Goal: Task Accomplishment & Management: Manage account settings

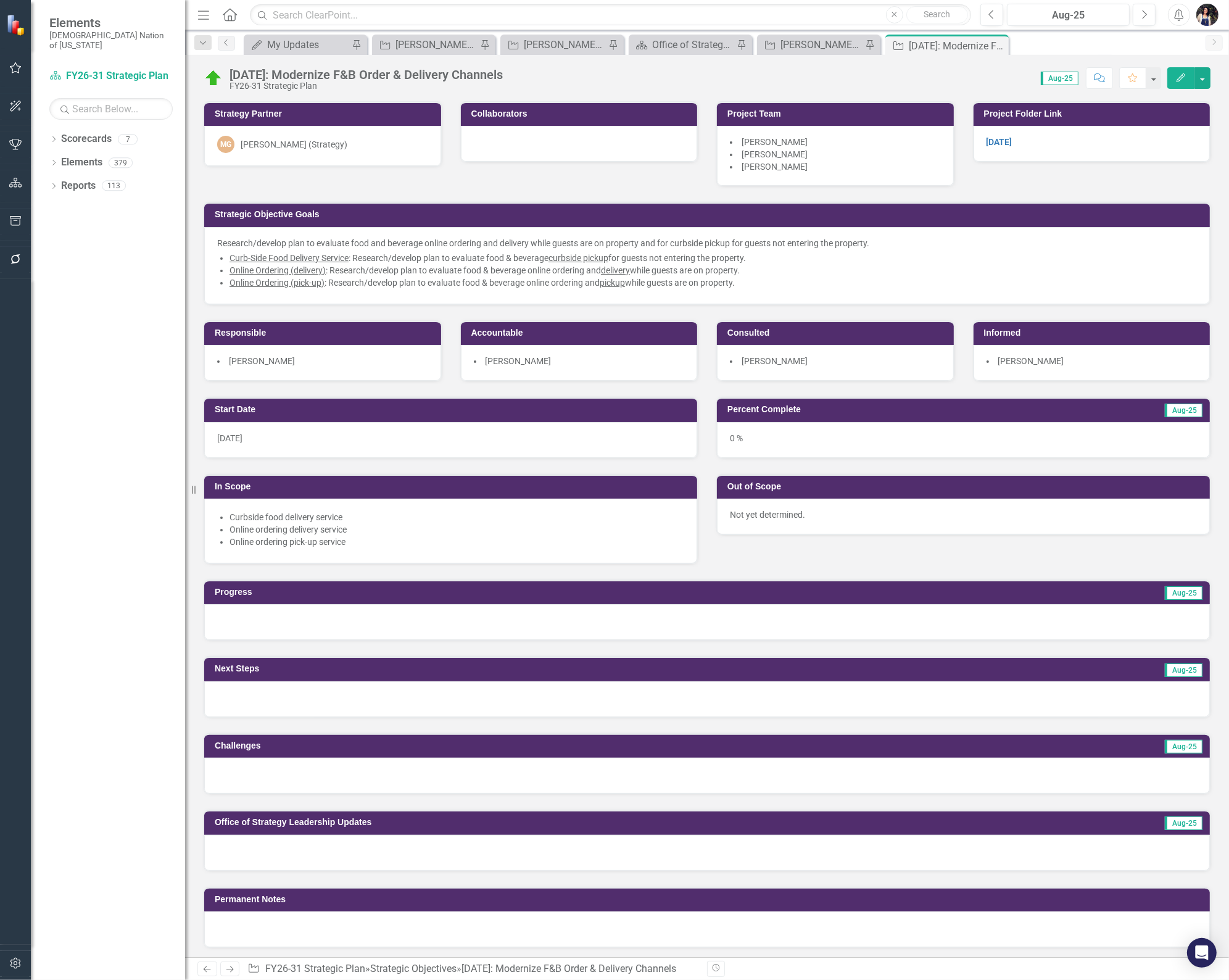
click at [0, 0] on icon "Close" at bounding box center [0, 0] width 0 height 0
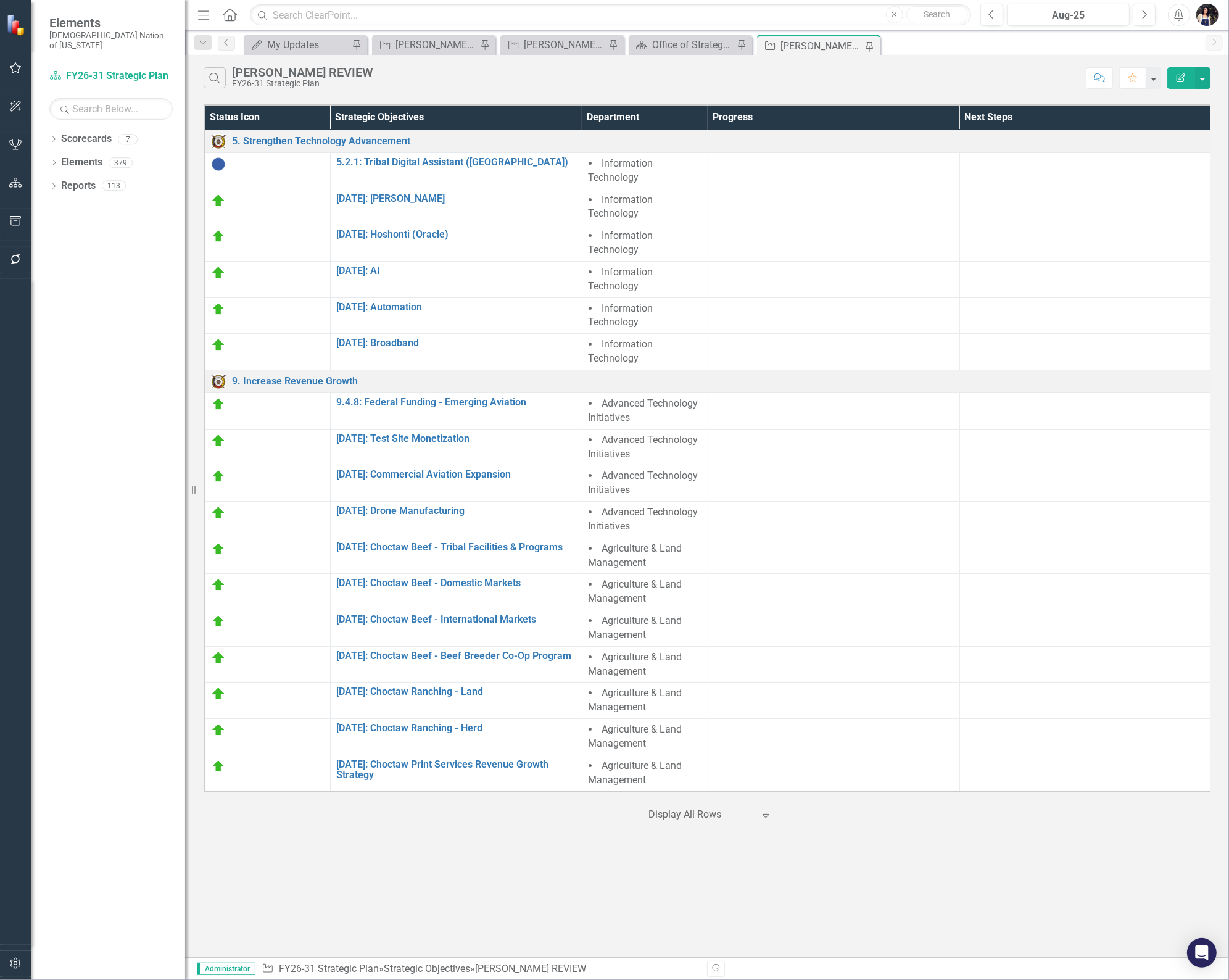
click at [200, 46] on icon "Dropdown" at bounding box center [203, 43] width 11 height 8
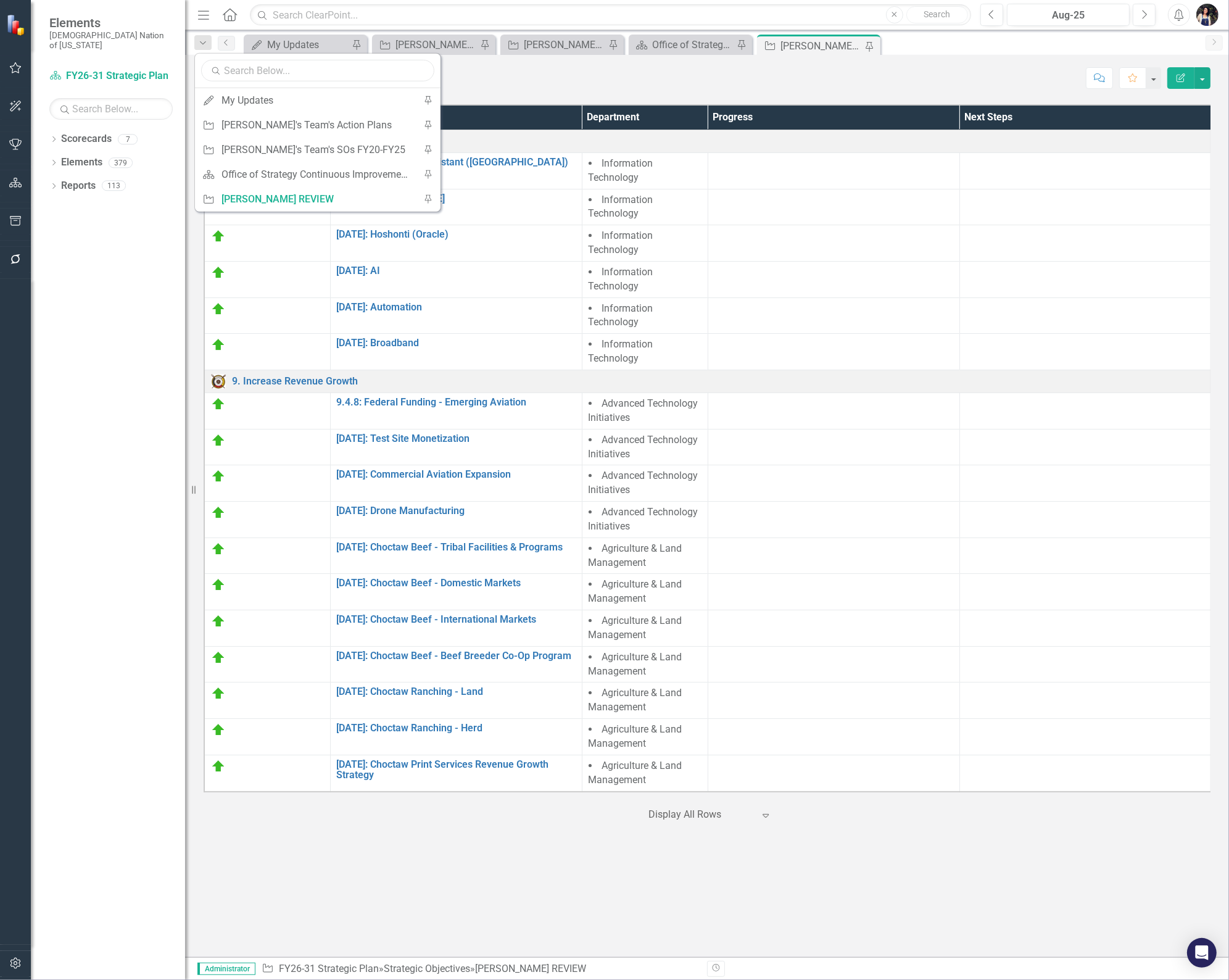
click at [244, 70] on input "text" at bounding box center [318, 70] width 233 height 21
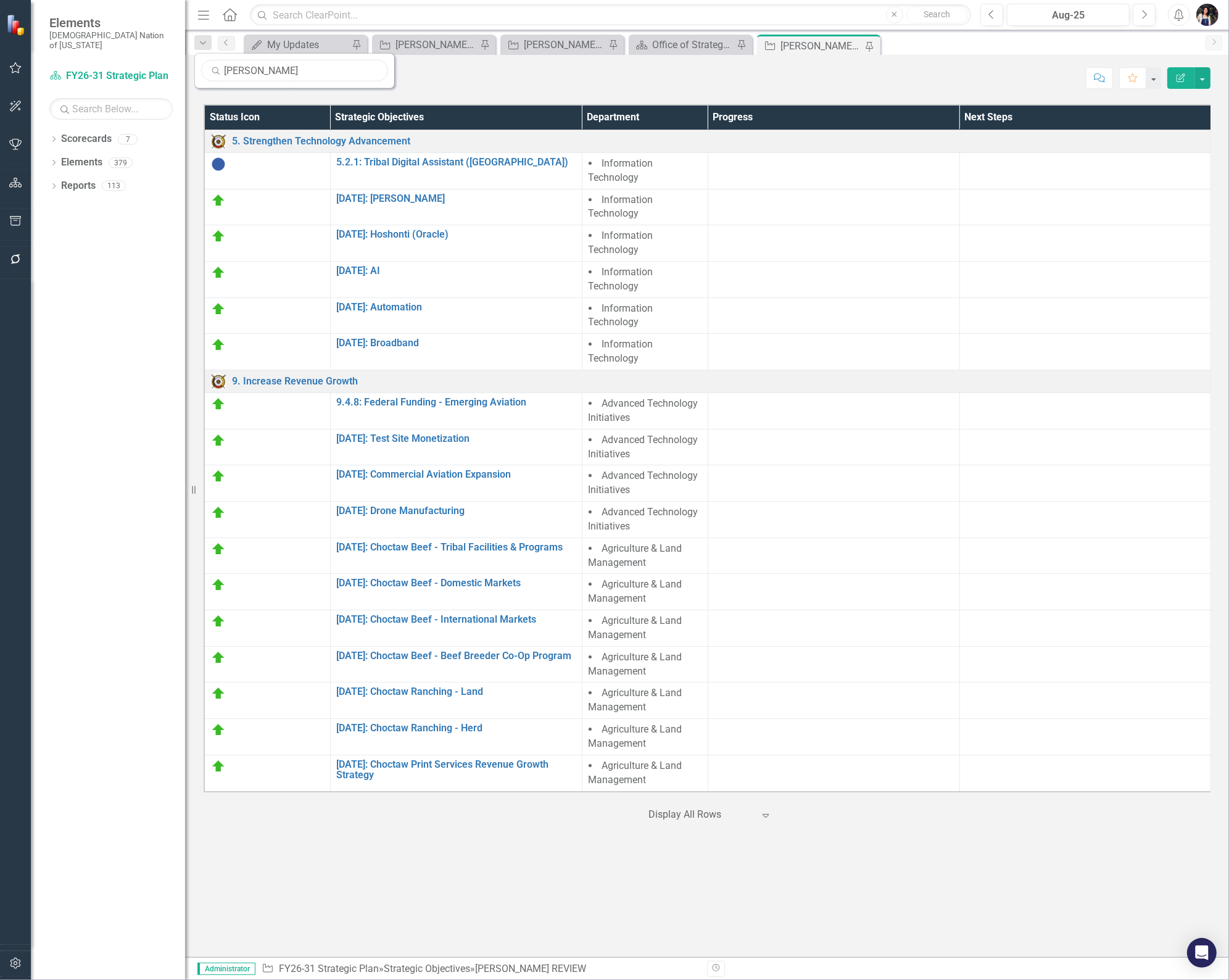
type input "[PERSON_NAME]"
click at [84, 179] on link "Reports" at bounding box center [78, 186] width 35 height 14
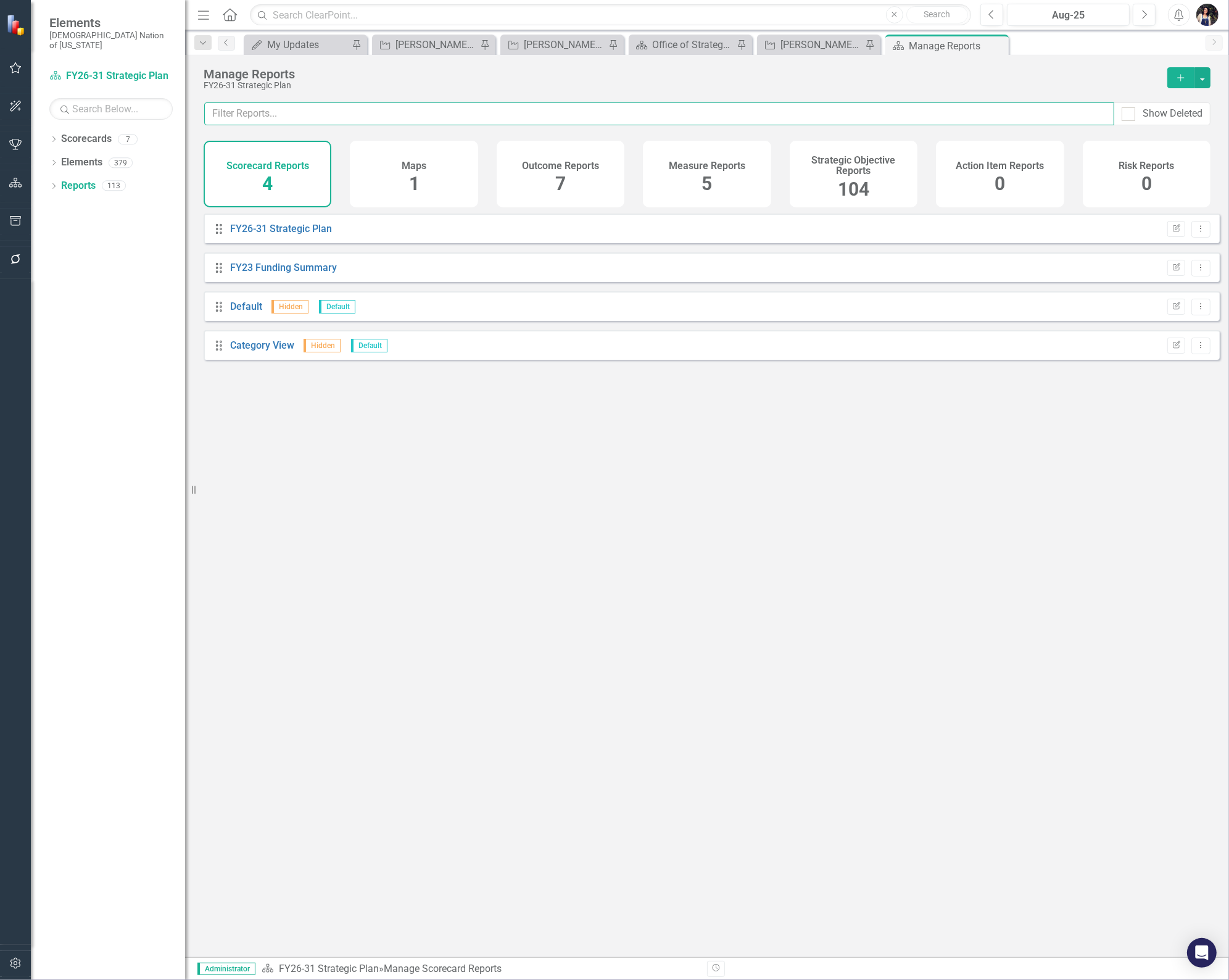
click at [347, 109] on input "text" at bounding box center [660, 113] width 911 height 23
click at [840, 175] on h4 "Strategic Objective Reports" at bounding box center [853, 165] width 113 height 21
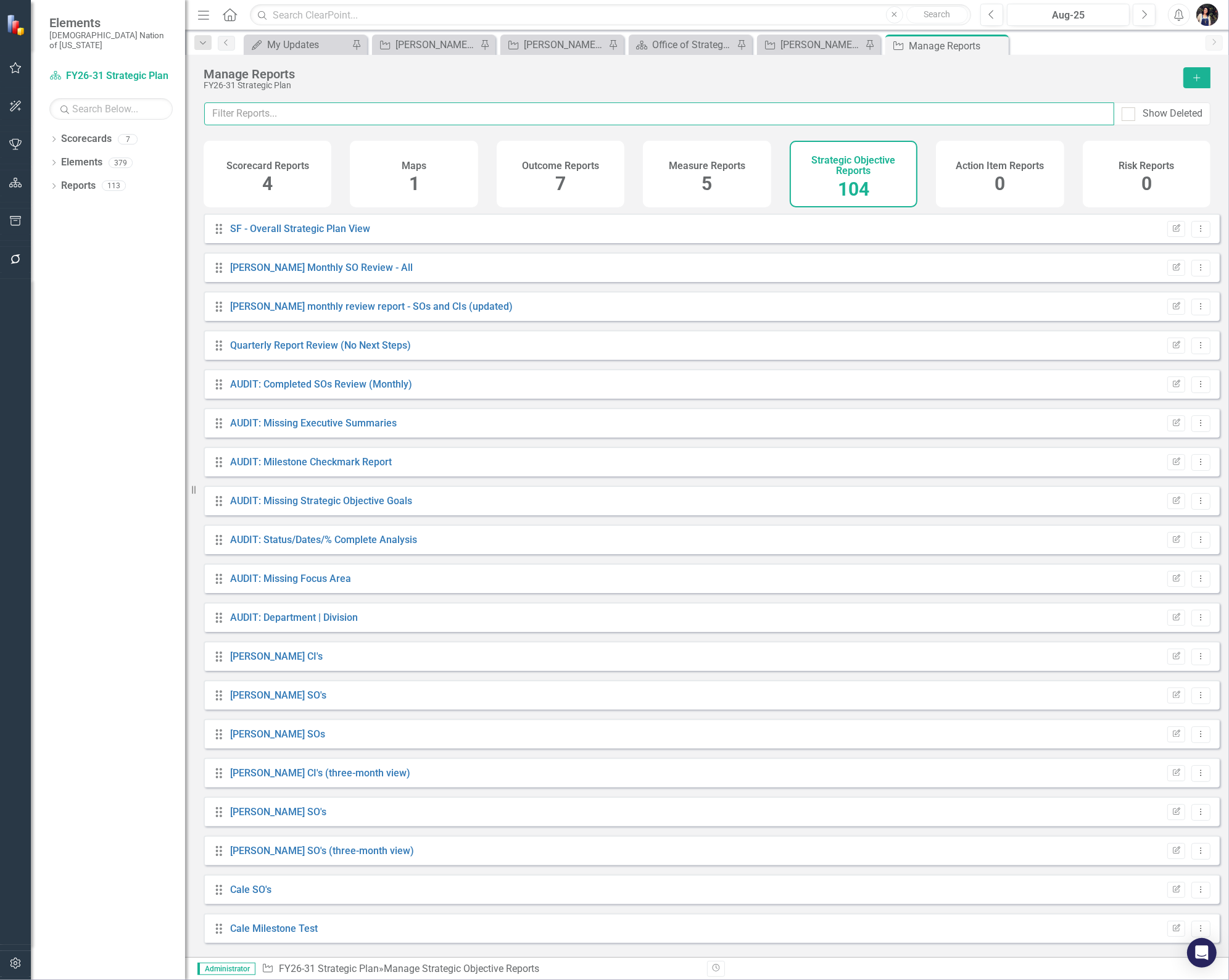
click at [452, 120] on input "text" at bounding box center [660, 113] width 911 height 23
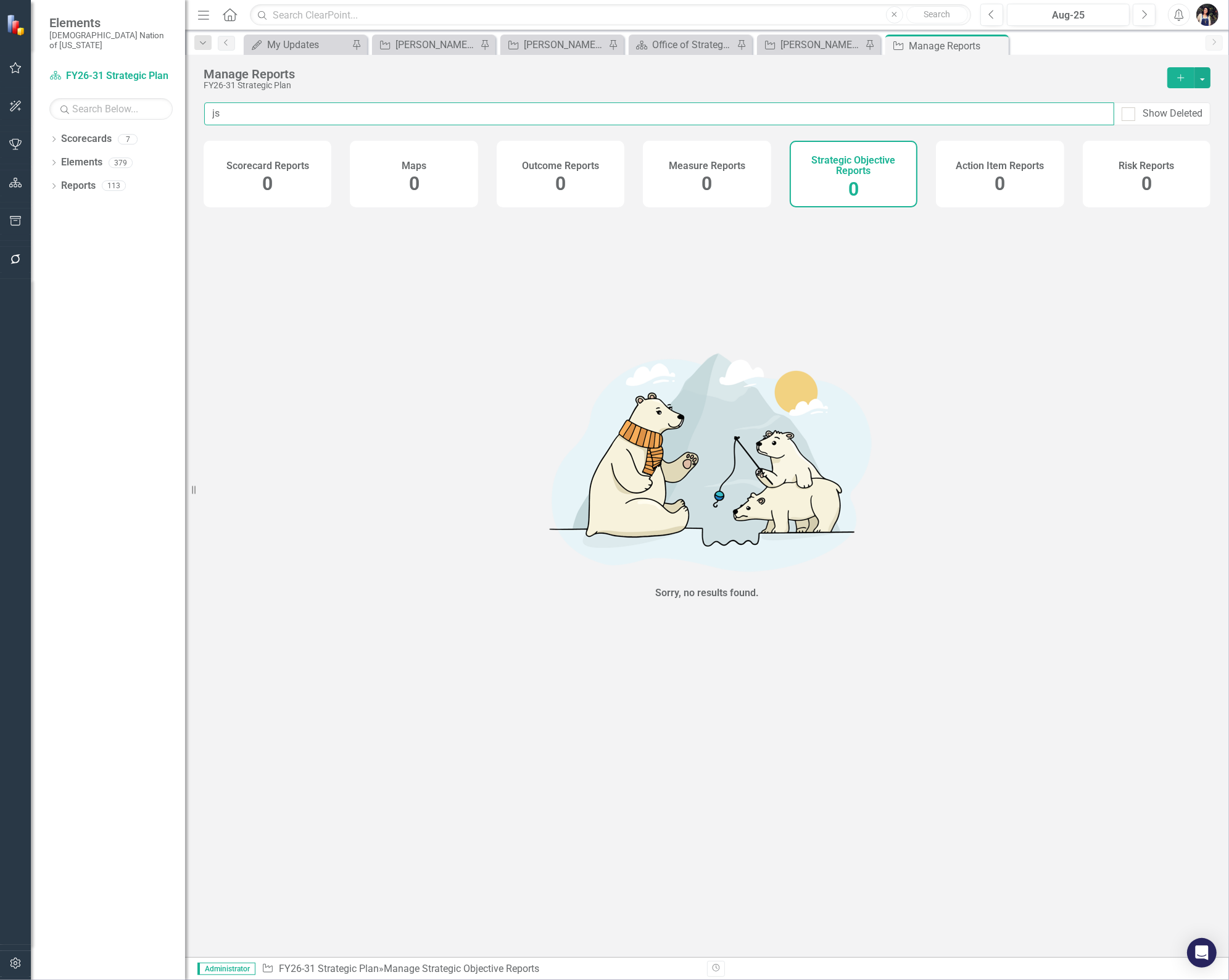
type input "j"
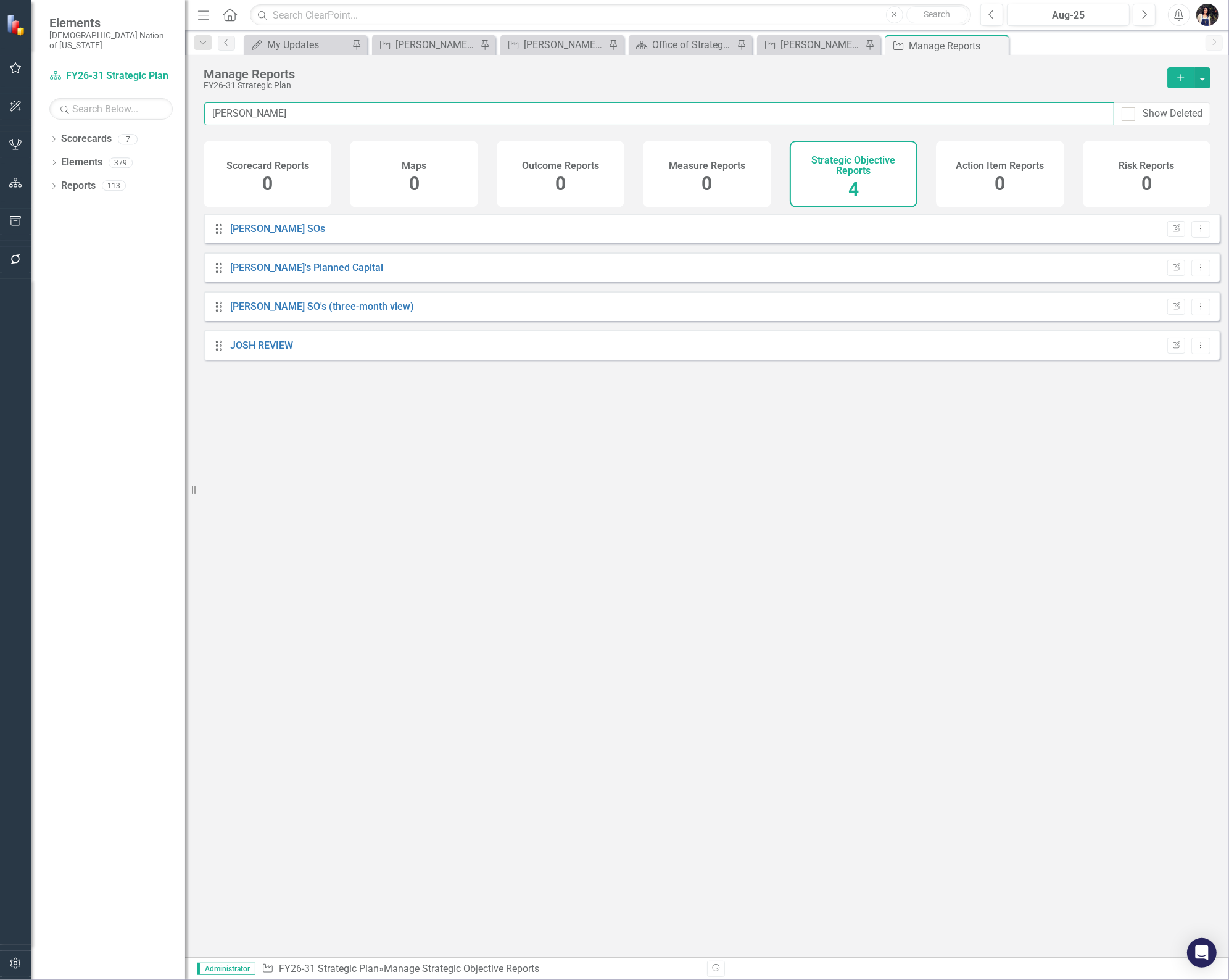
type input "[PERSON_NAME]"
click at [270, 351] on link "JOSH REVIEW" at bounding box center [261, 345] width 63 height 12
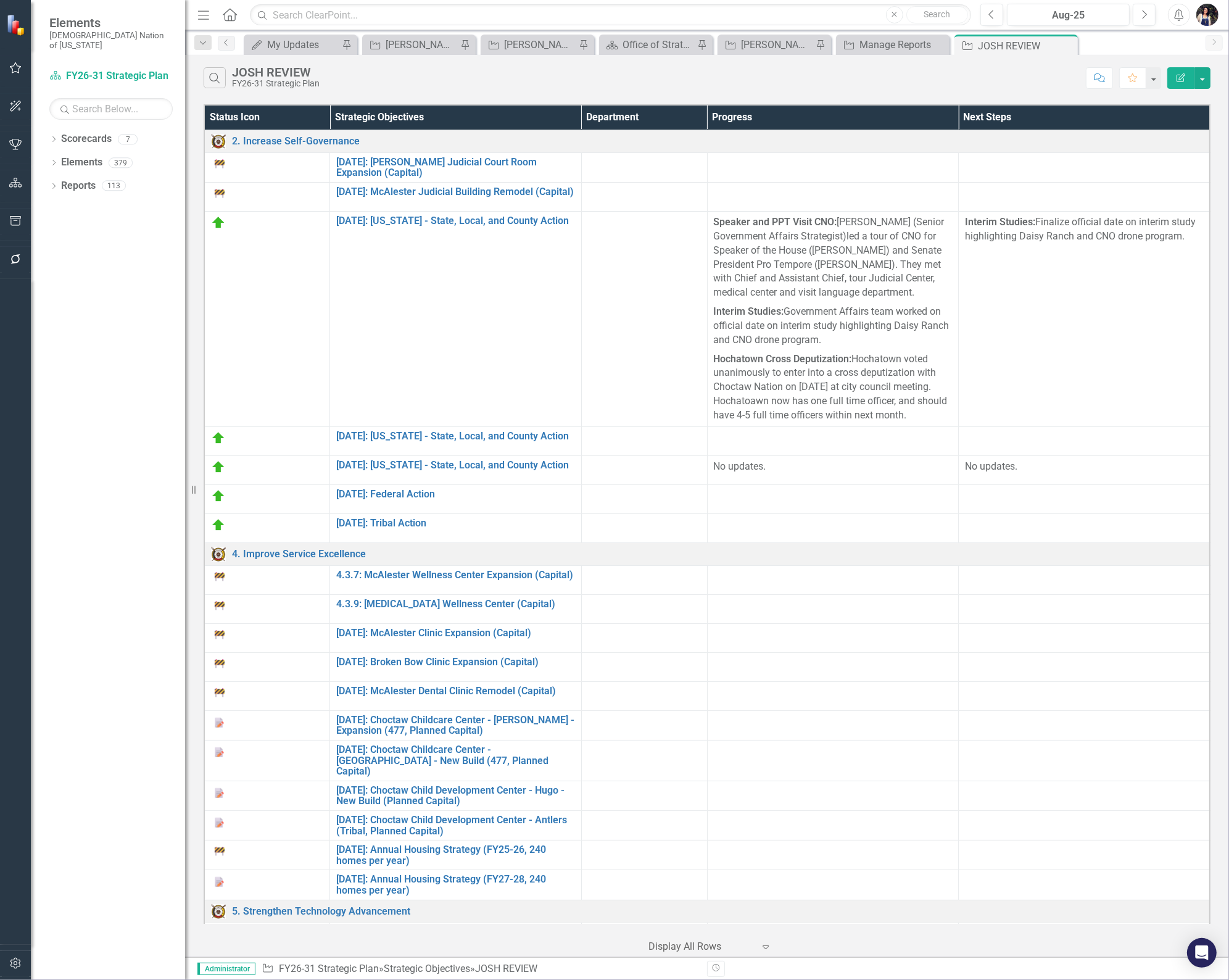
click at [0, 0] on icon "Pin" at bounding box center [0, 0] width 0 height 0
click at [1031, 38] on div "Manage Reports" at bounding box center [1032, 45] width 87 height 16
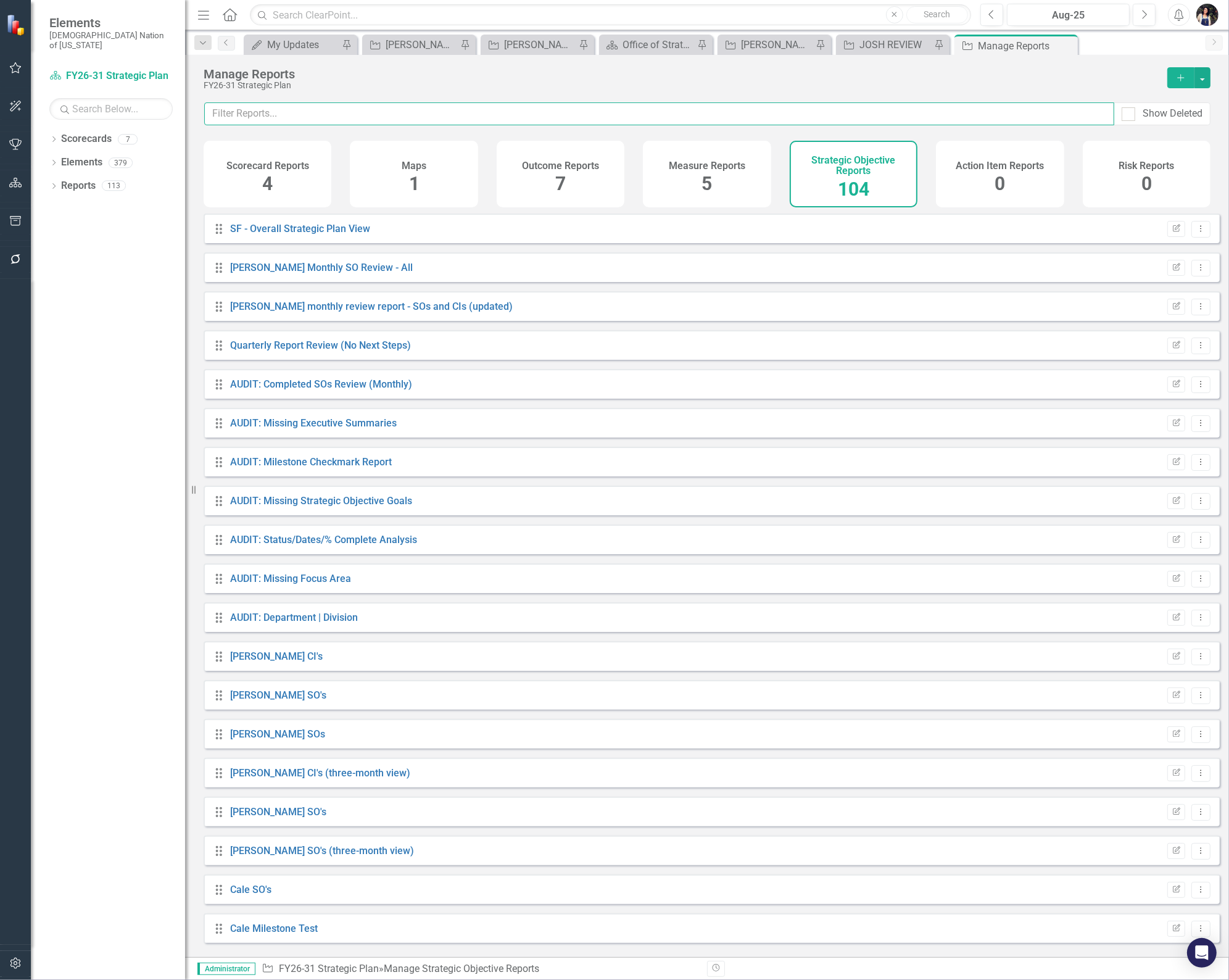
click at [324, 119] on input "text" at bounding box center [660, 113] width 911 height 23
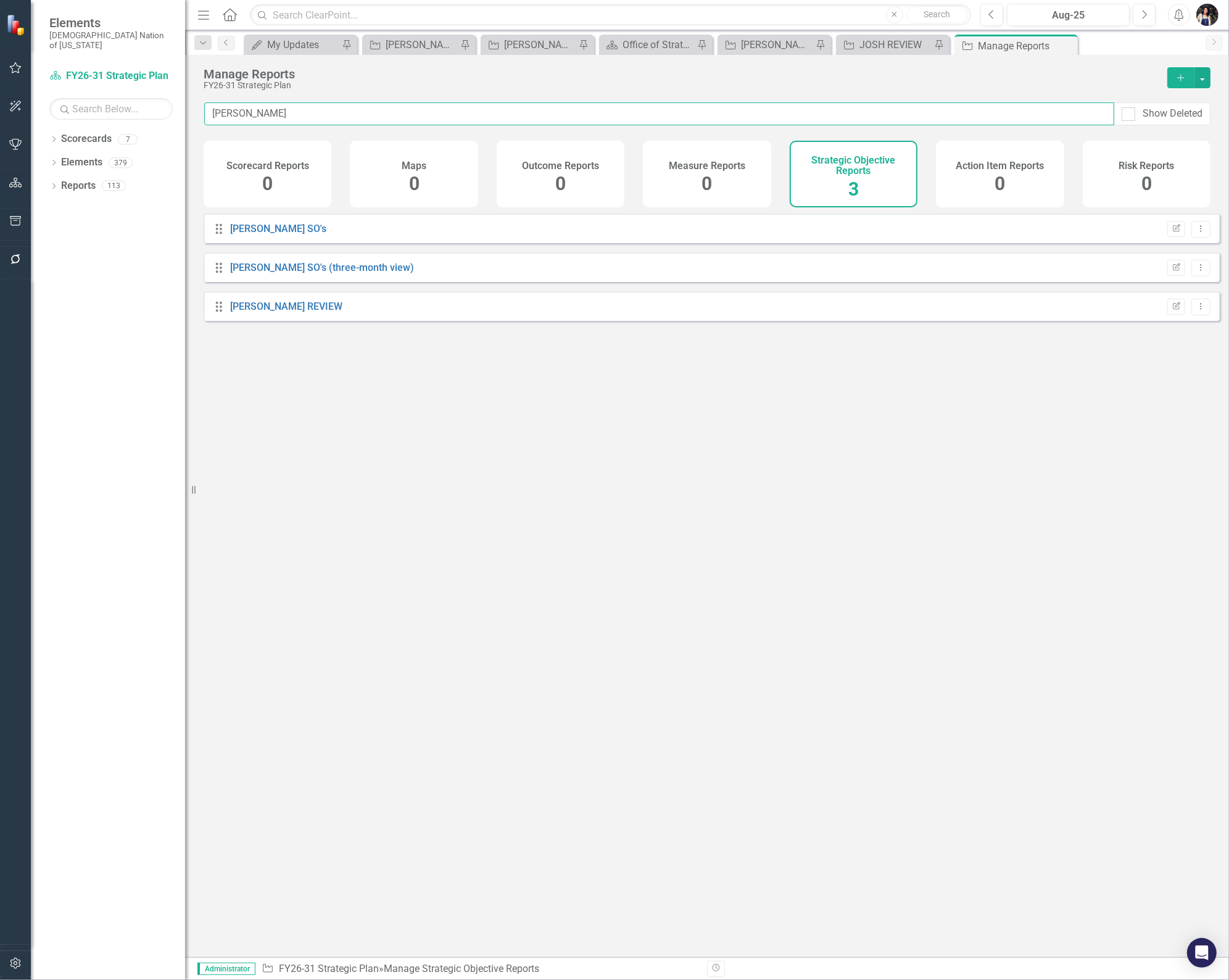
type input "morgan"
click at [298, 312] on link "[PERSON_NAME] REVIEW" at bounding box center [286, 306] width 112 height 12
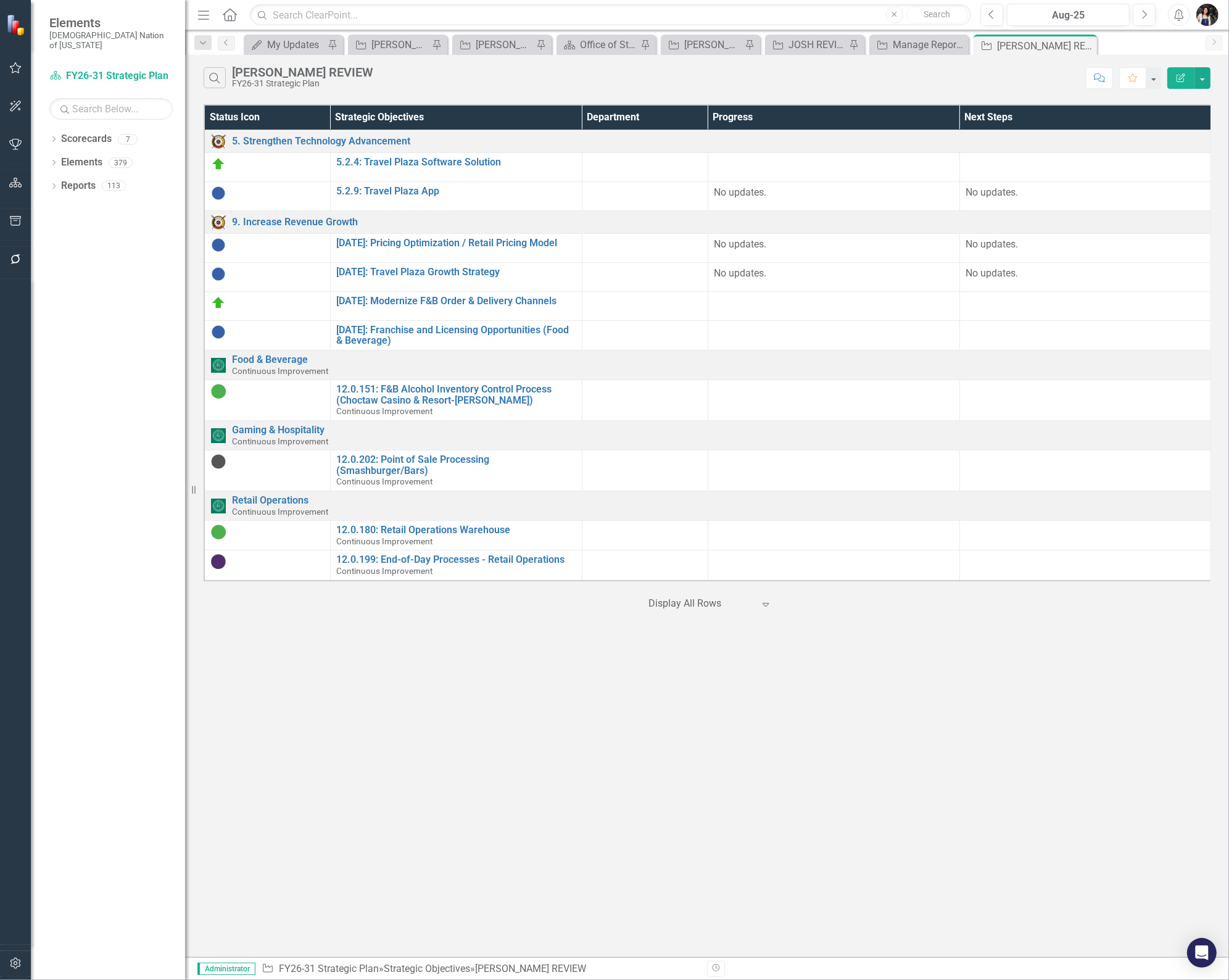
click at [0, 0] on icon at bounding box center [0, 0] width 0 height 0
click at [1044, 44] on div "Manage Reports" at bounding box center [1058, 45] width 73 height 16
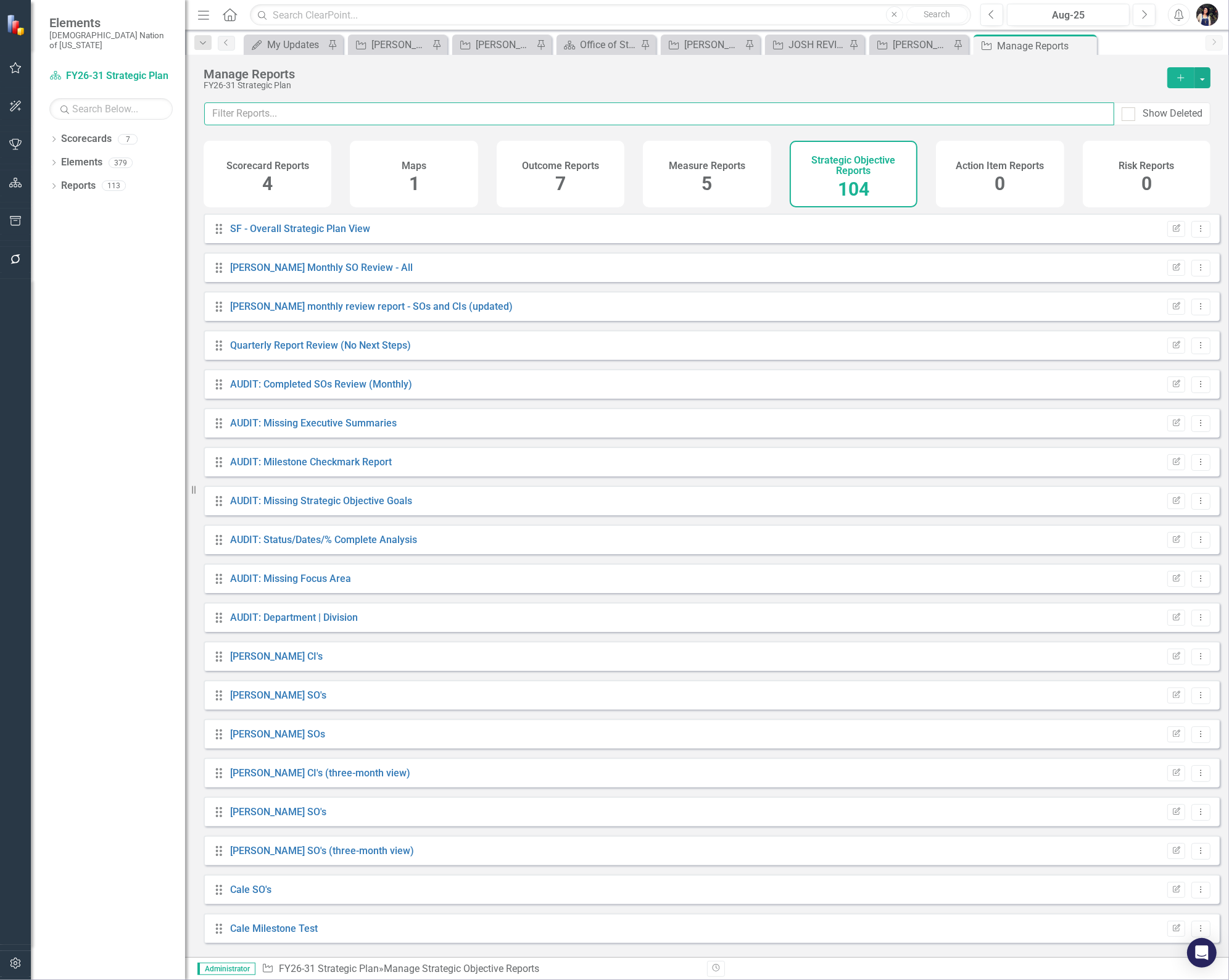
click at [457, 119] on input "text" at bounding box center [660, 113] width 911 height 23
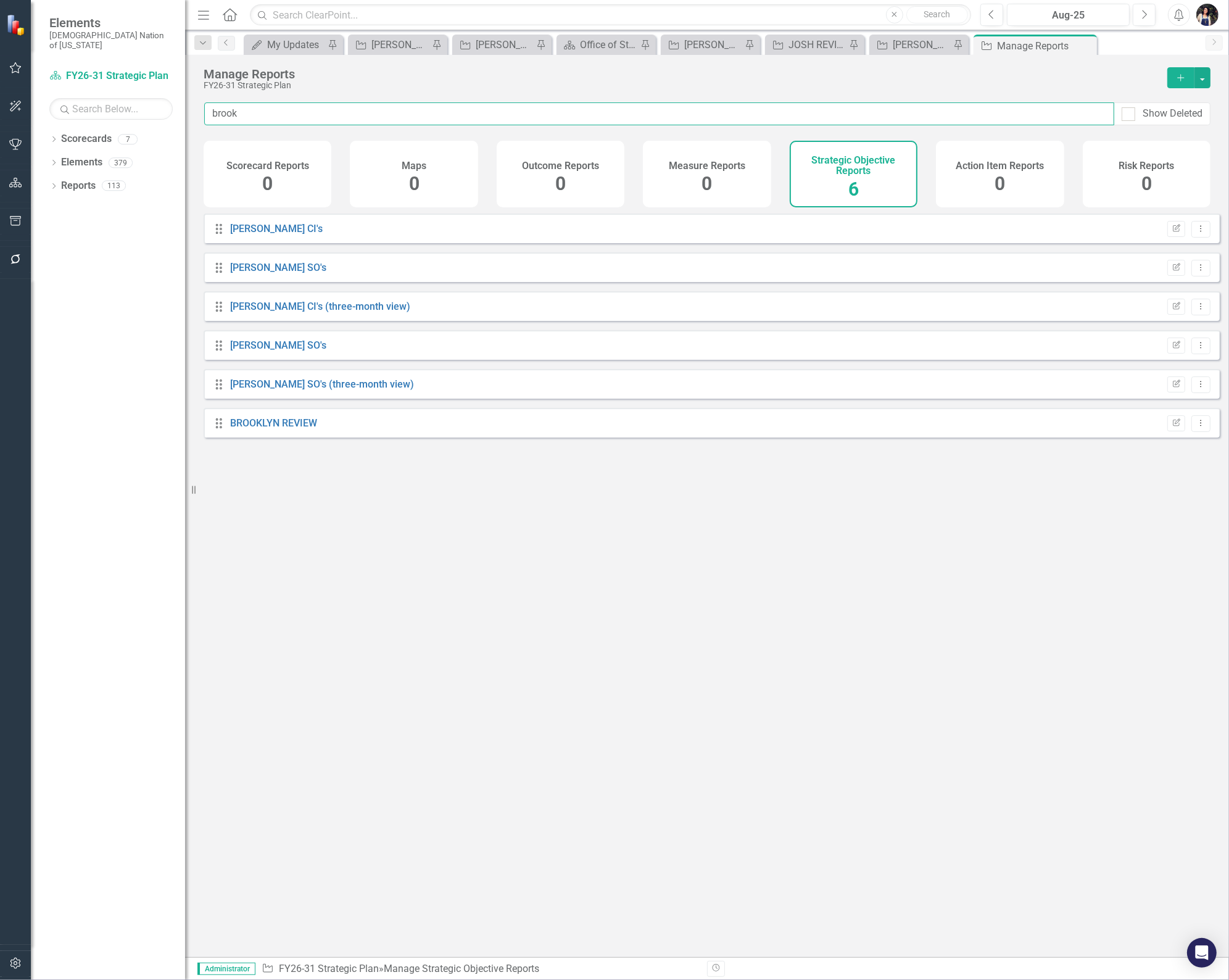
type input "brook"
click at [288, 428] on link "BROOKLYN REVIEW" at bounding box center [274, 423] width 87 height 12
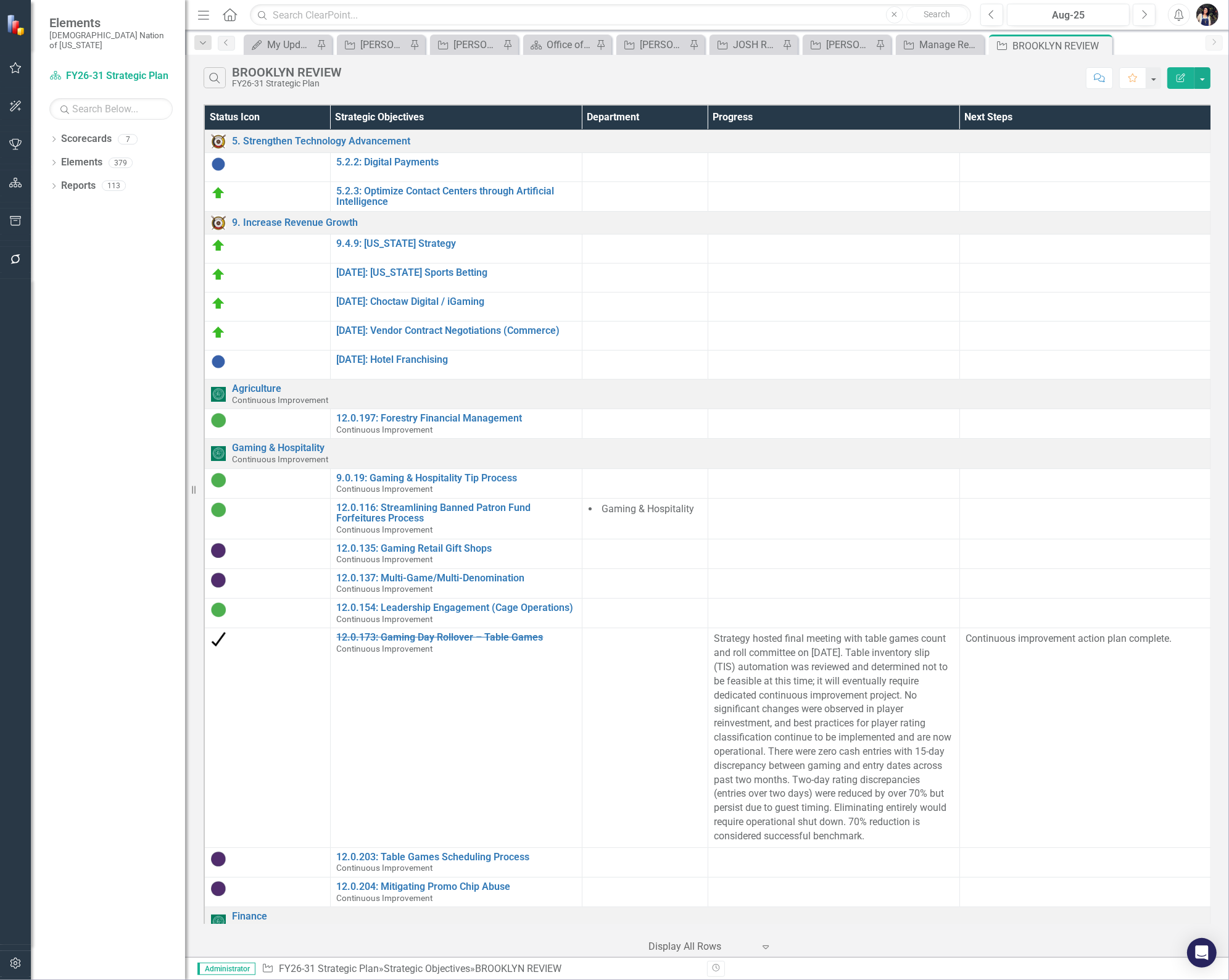
click at [0, 0] on icon "Pin" at bounding box center [0, 0] width 0 height 0
click at [87, 156] on link "Elements" at bounding box center [81, 163] width 41 height 14
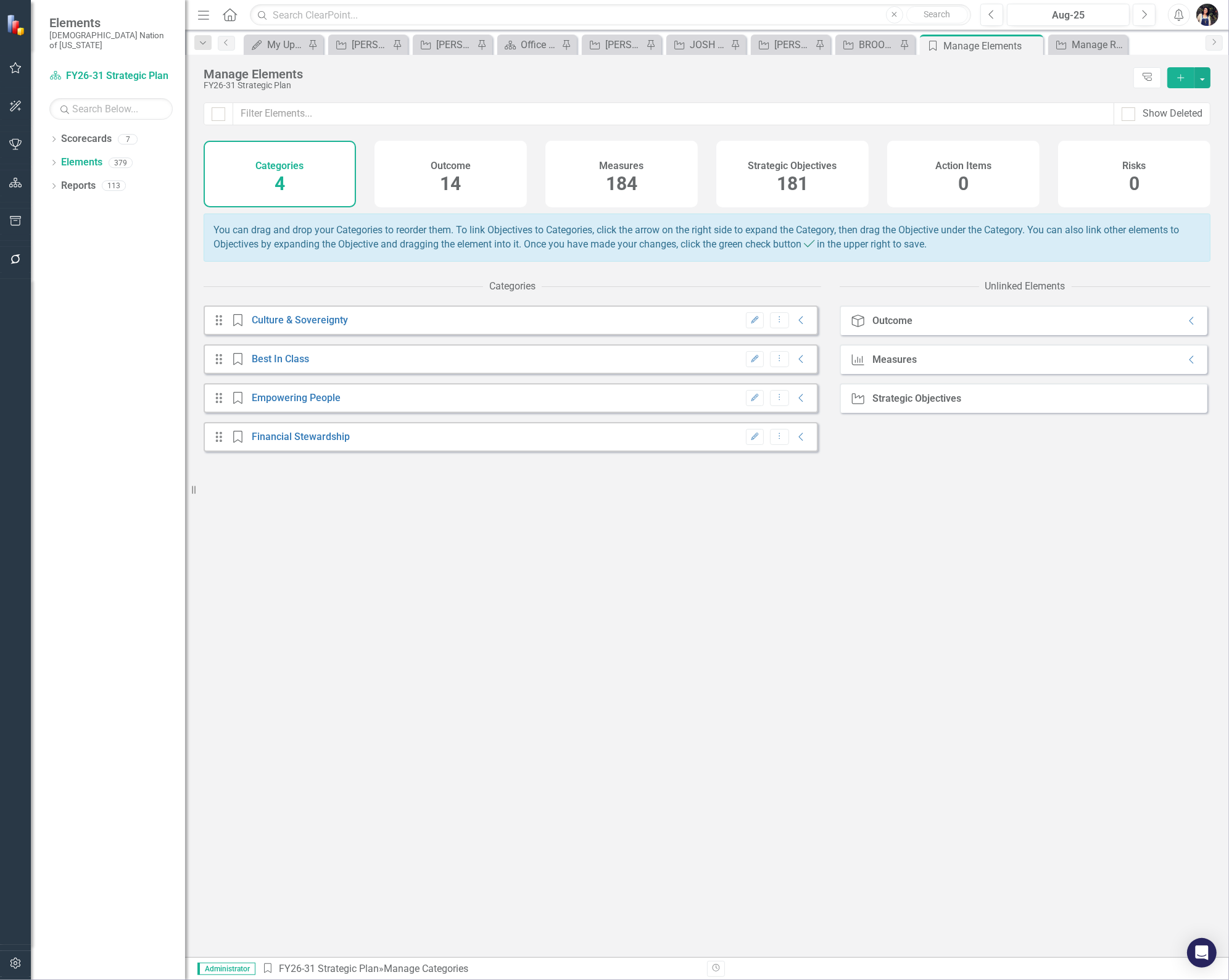
click at [736, 176] on div "Strategic Objectives 181" at bounding box center [793, 174] width 152 height 66
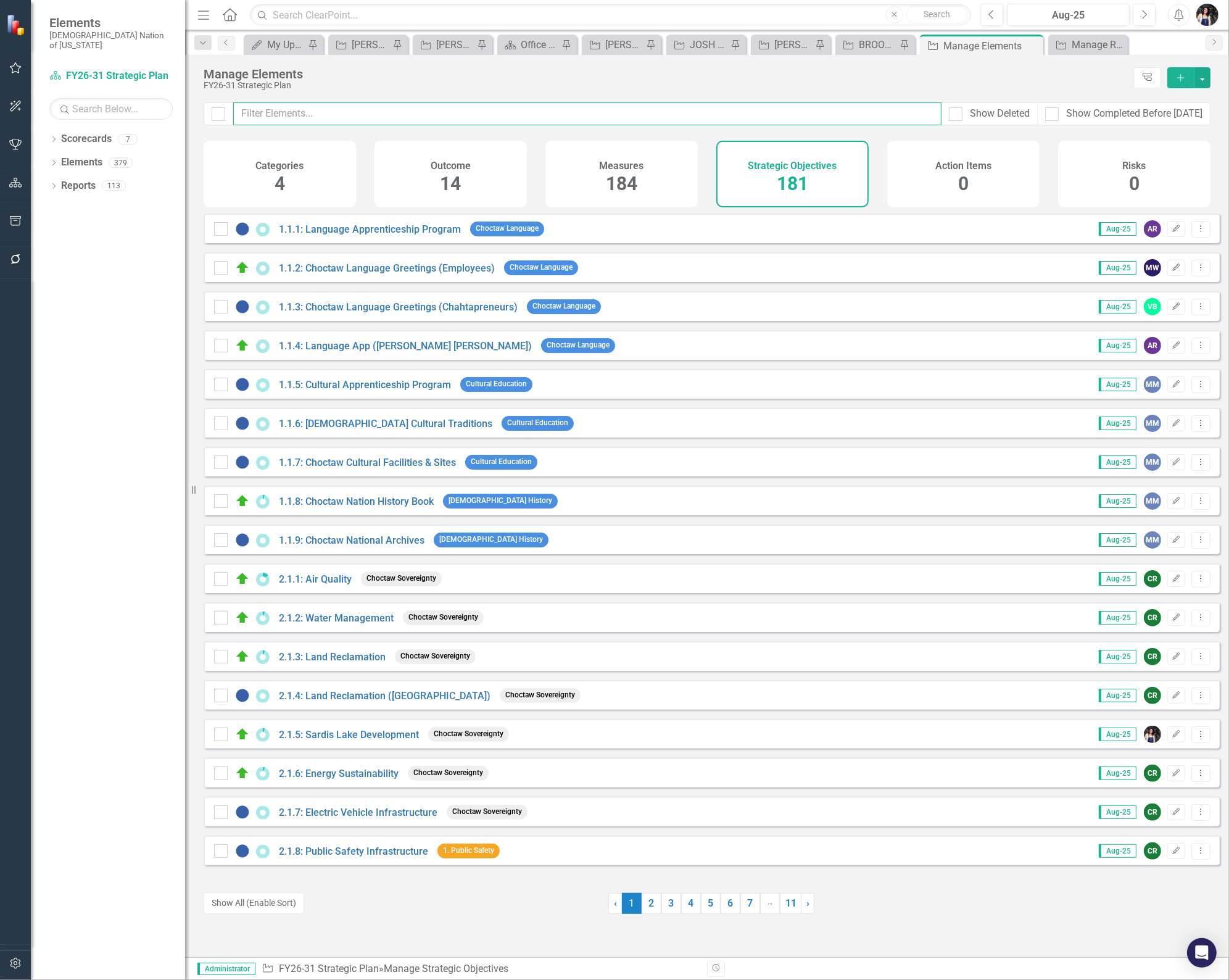
click at [498, 119] on input "text" at bounding box center [587, 113] width 709 height 23
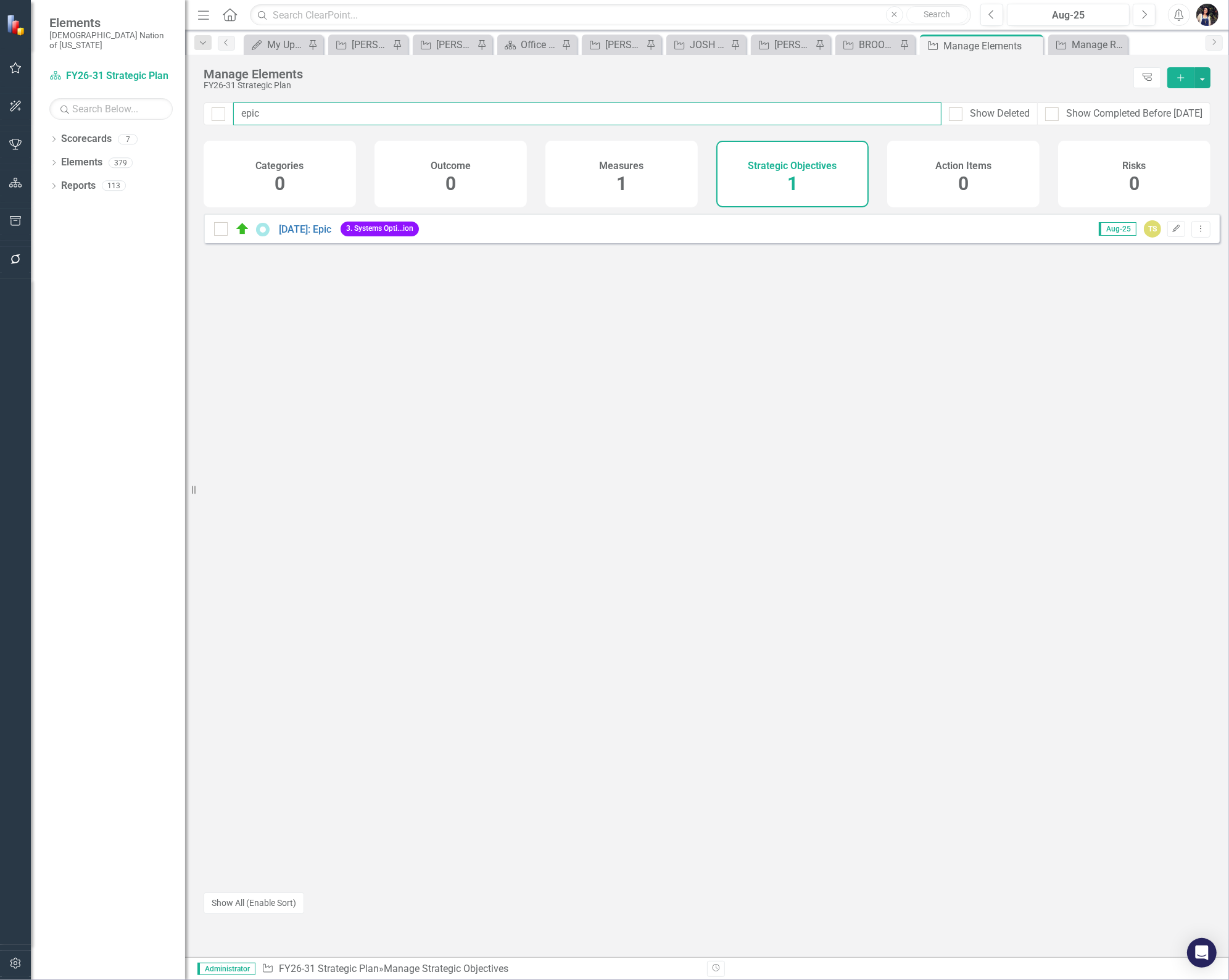
type input "epic"
click at [1196, 232] on icon "Dropdown Menu" at bounding box center [1201, 229] width 10 height 8
click at [1156, 304] on link "Copy Duplicate Strategic Objective" at bounding box center [1124, 303] width 155 height 23
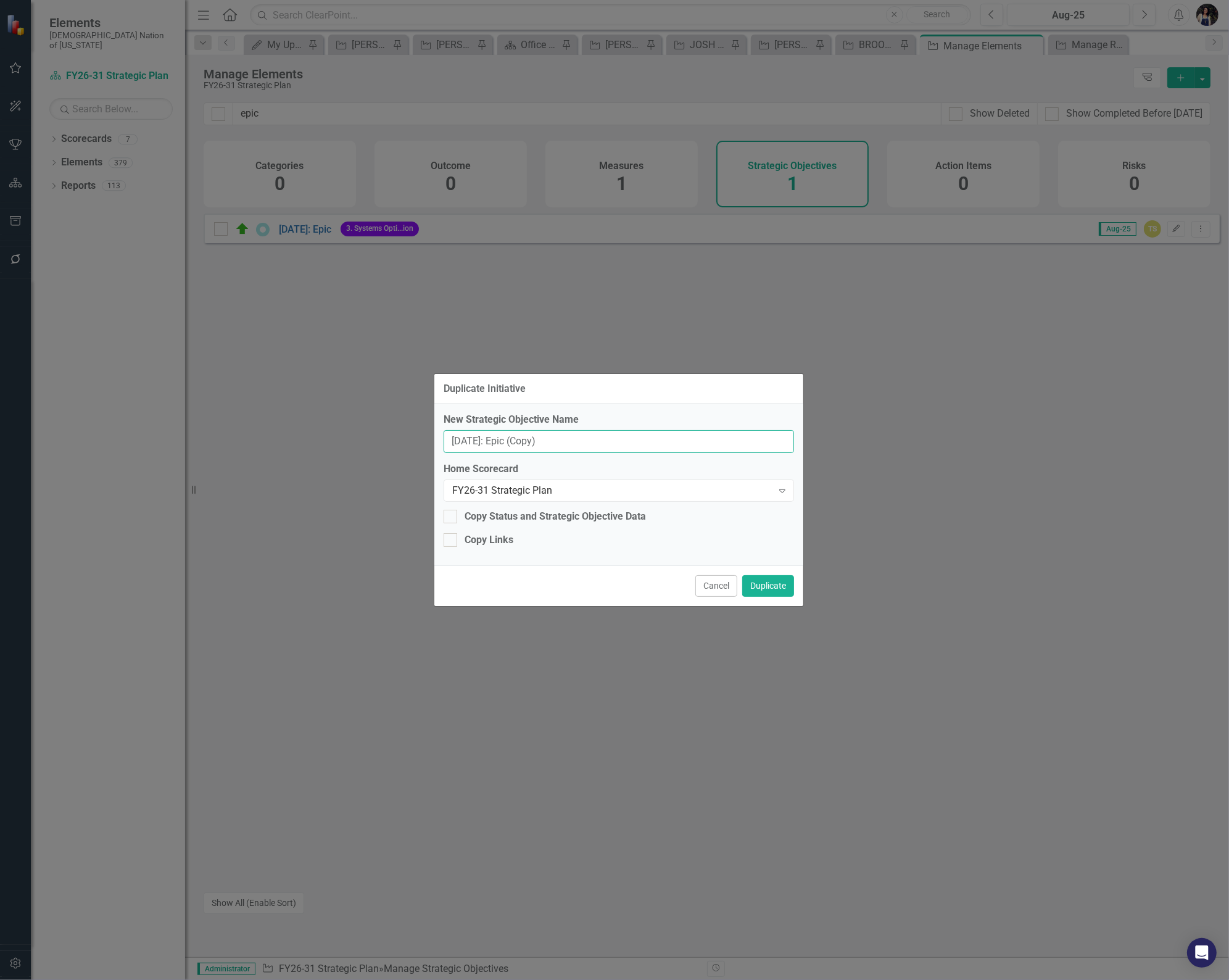
click at [557, 436] on input "5.2.12: Epic (Copy)" at bounding box center [619, 441] width 350 height 23
click at [479, 438] on input "5.2.12: Cattle Time" at bounding box center [619, 441] width 350 height 23
type input "5.2.xx: Cattle Time"
click at [453, 518] on div at bounding box center [450, 516] width 14 height 14
click at [452, 518] on input "Copy Status and Strategic Objective Data" at bounding box center [447, 514] width 8 height 8
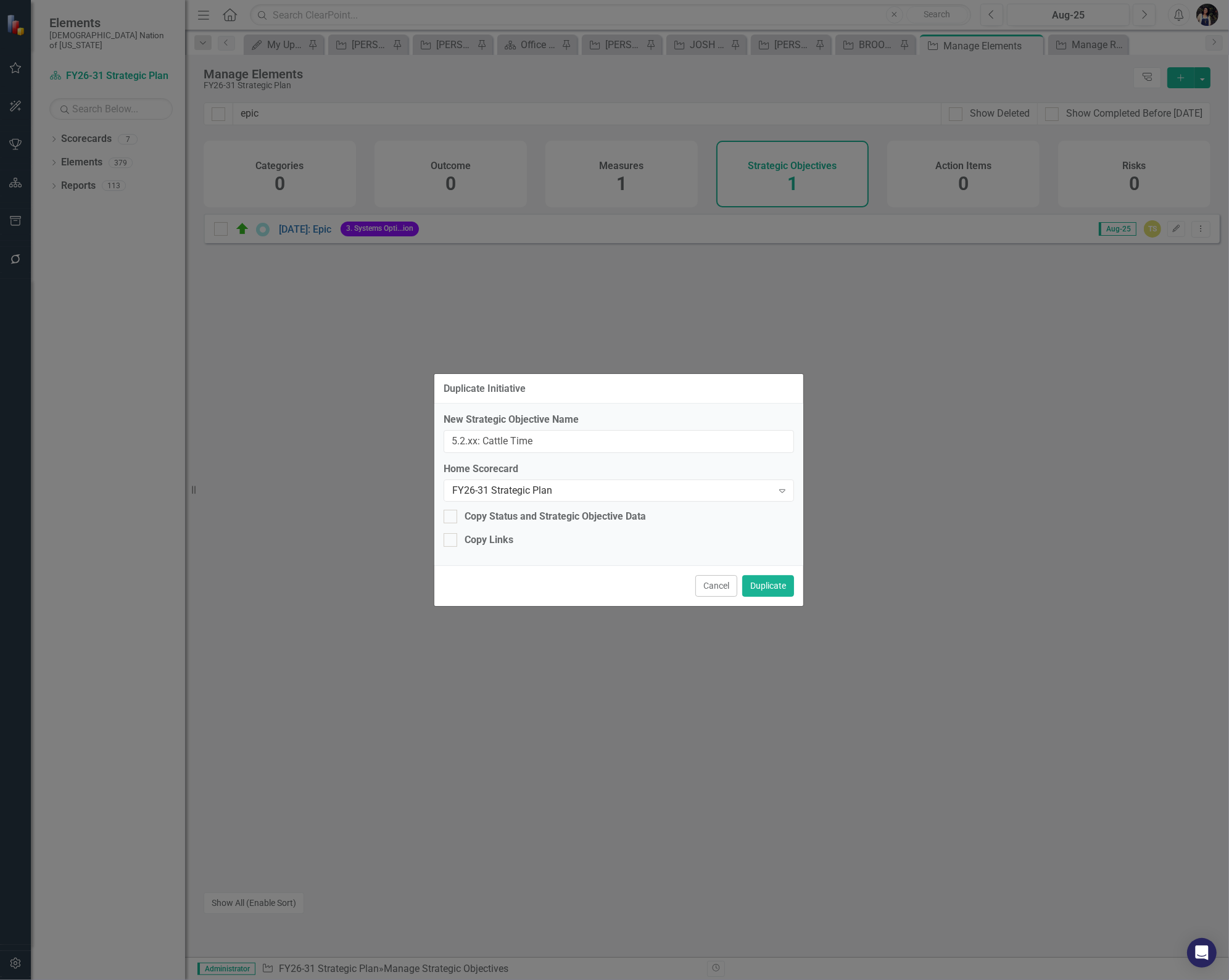
checkbox input "true"
click at [767, 589] on button "Duplicate" at bounding box center [769, 585] width 52 height 21
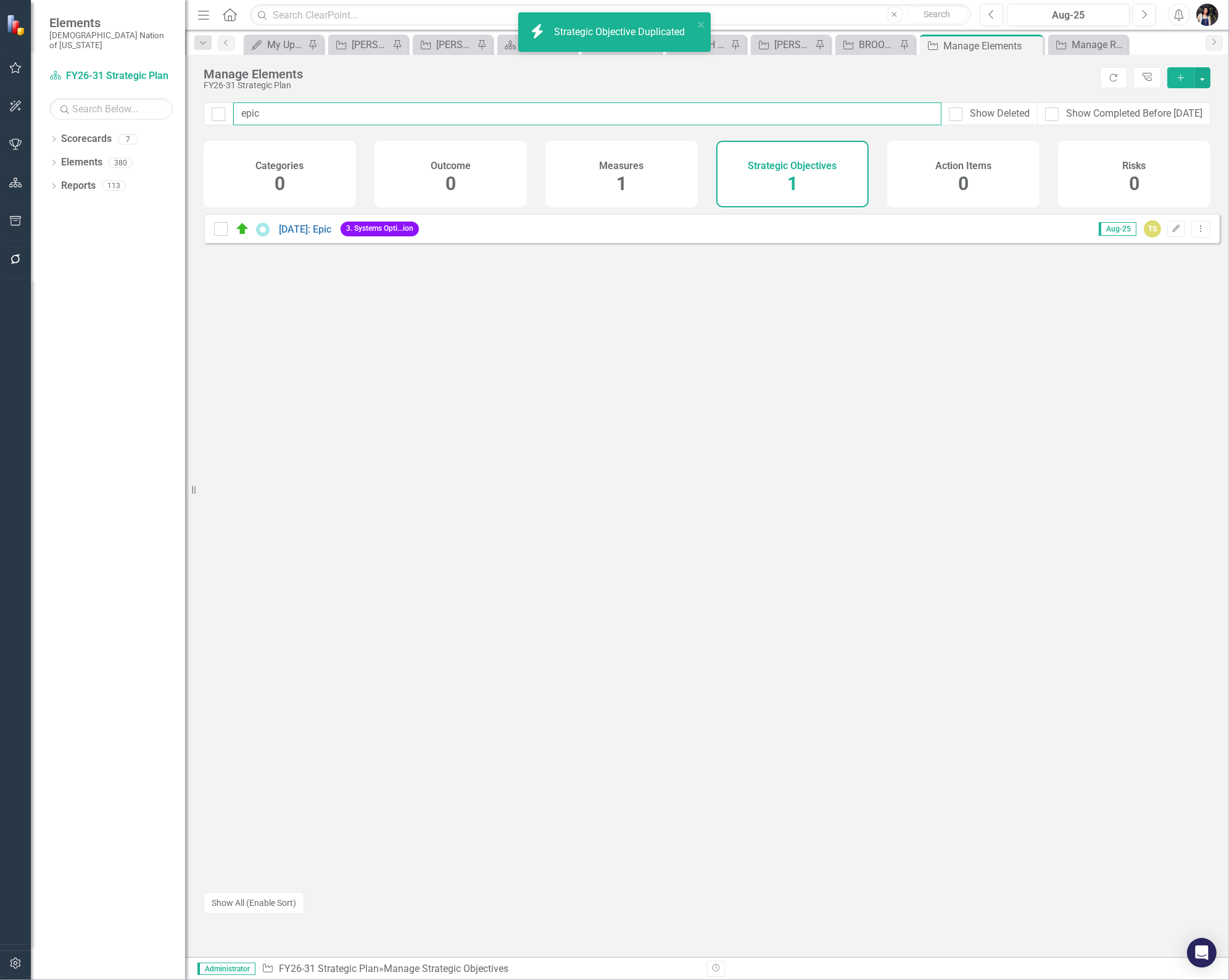
click at [280, 111] on input "epic" at bounding box center [587, 113] width 709 height 23
type input "cattle"
click at [338, 235] on link "5.2.xx: Cattle Time" at bounding box center [320, 229] width 82 height 12
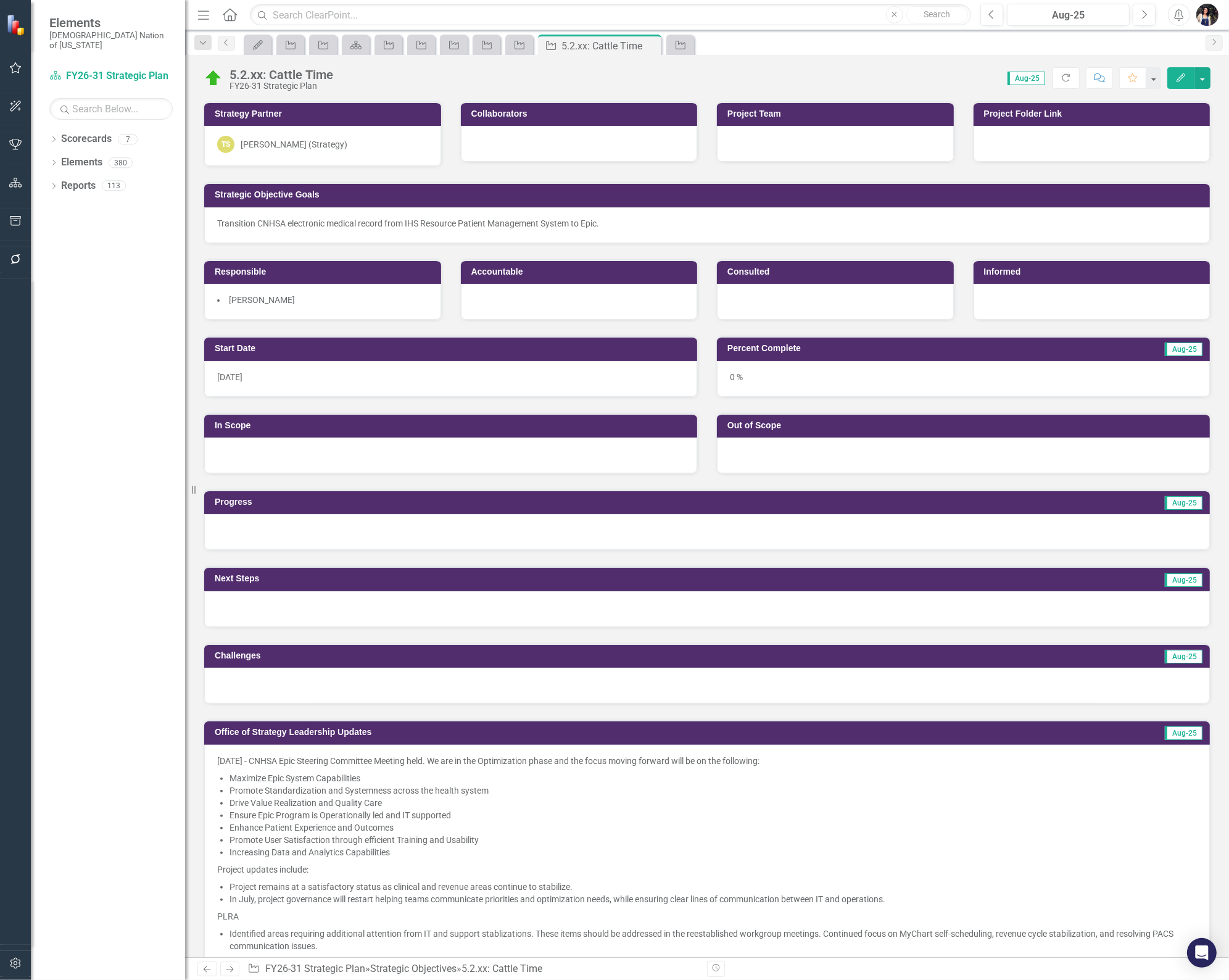
click at [326, 150] on div "Truett Sweet (Strategy)" at bounding box center [294, 144] width 107 height 12
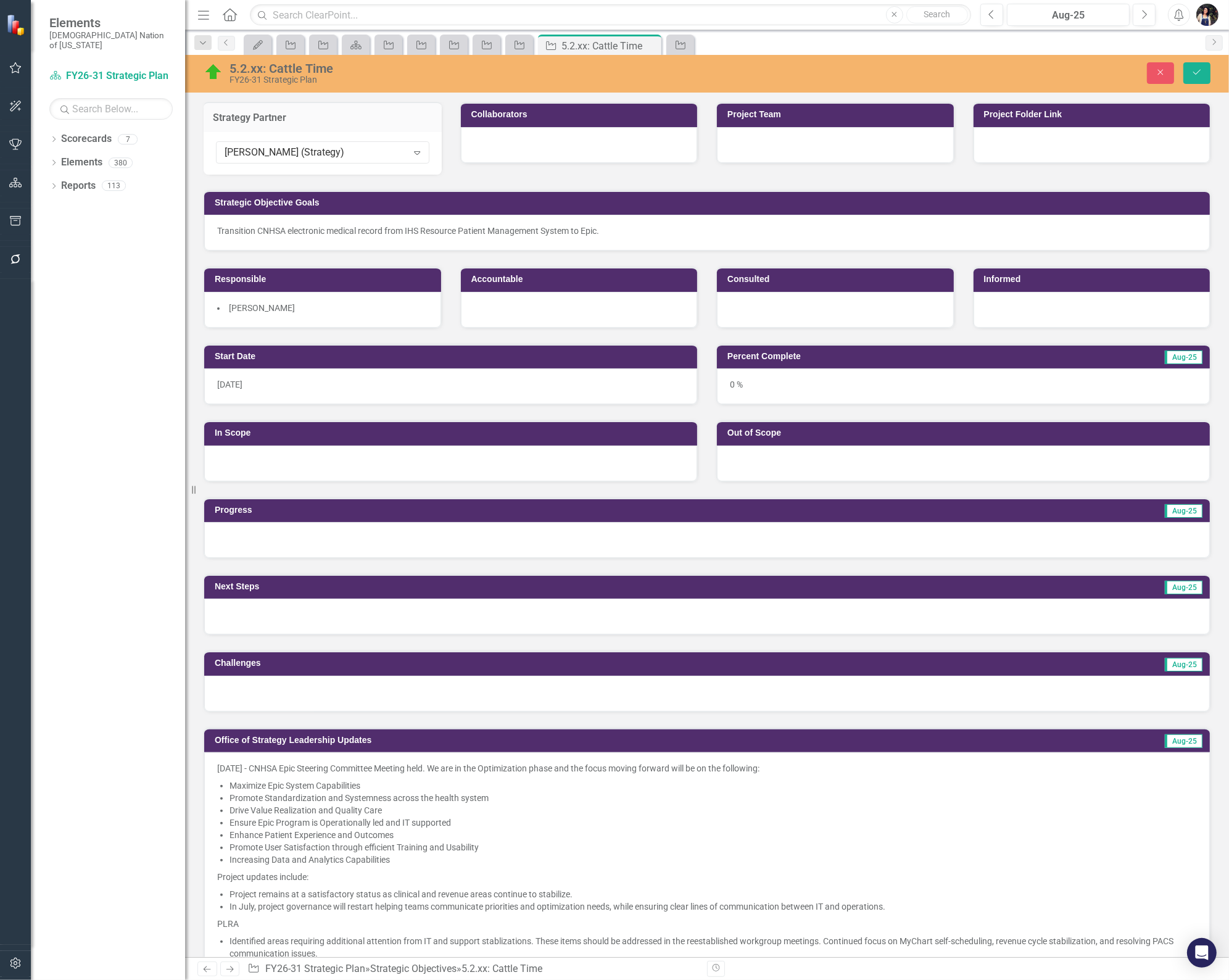
click at [326, 150] on div "Truett Sweet (Strategy)" at bounding box center [316, 153] width 182 height 14
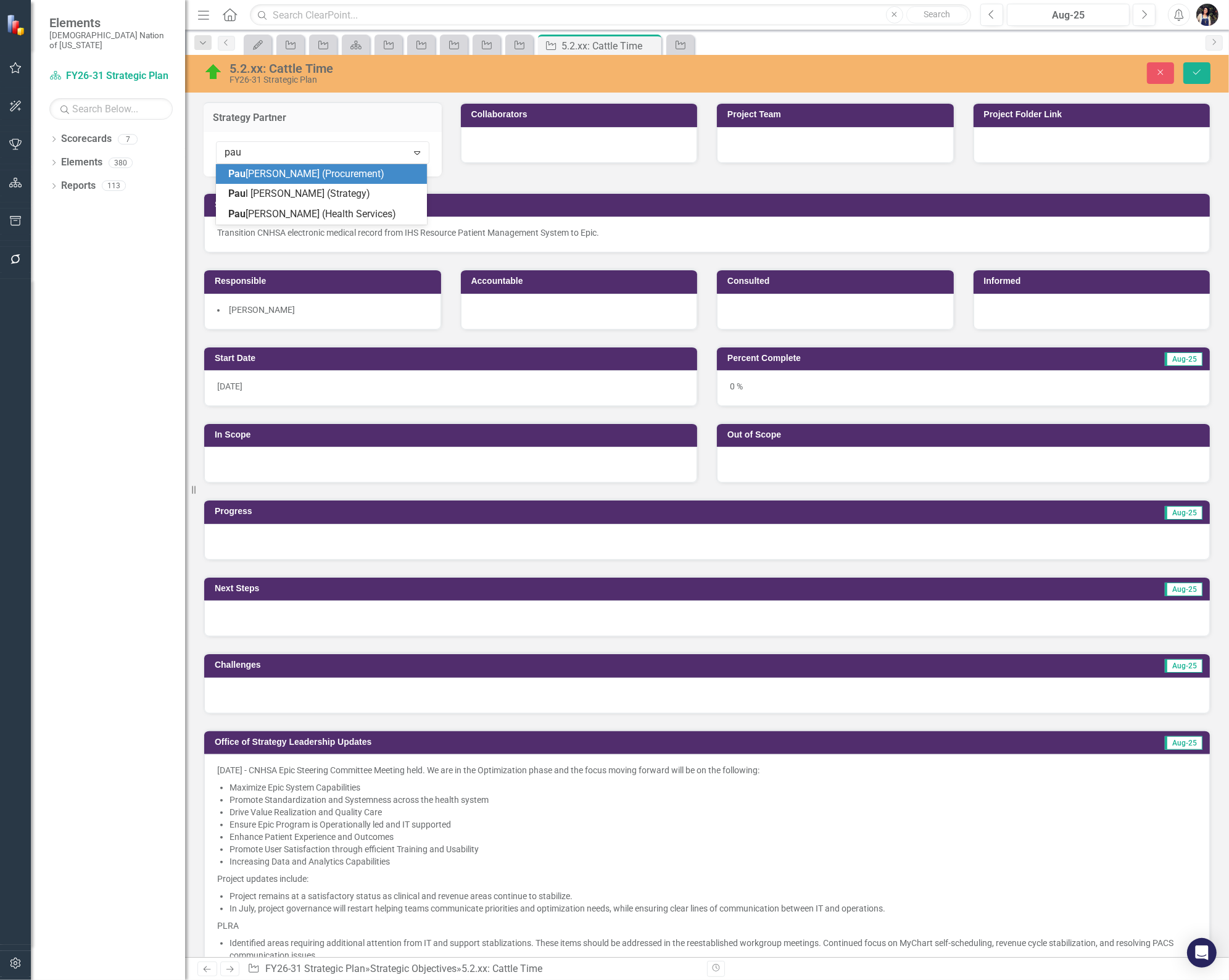
type input "paul"
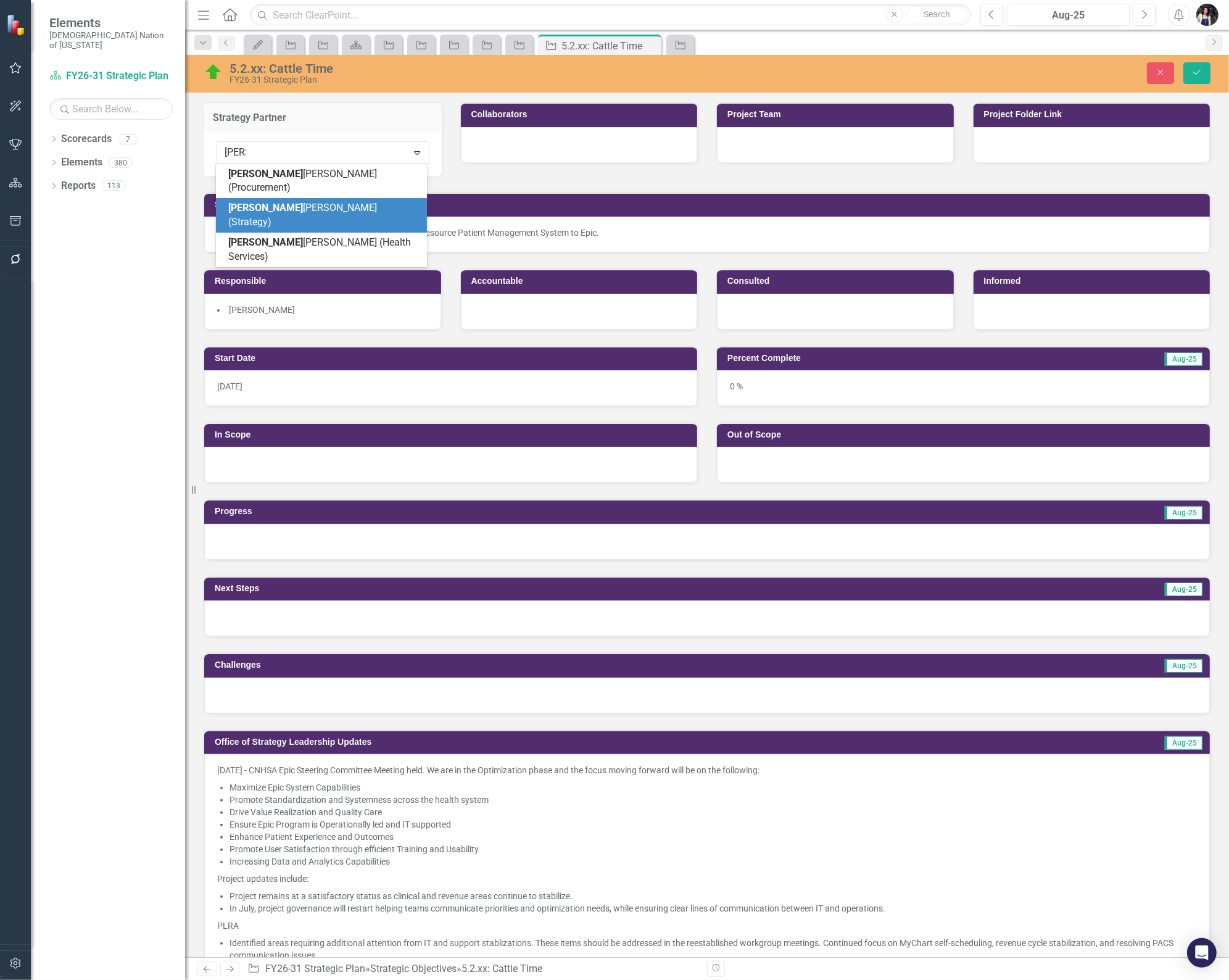
click at [328, 202] on span "Paul Moseley (Strategy)" at bounding box center [303, 215] width 148 height 26
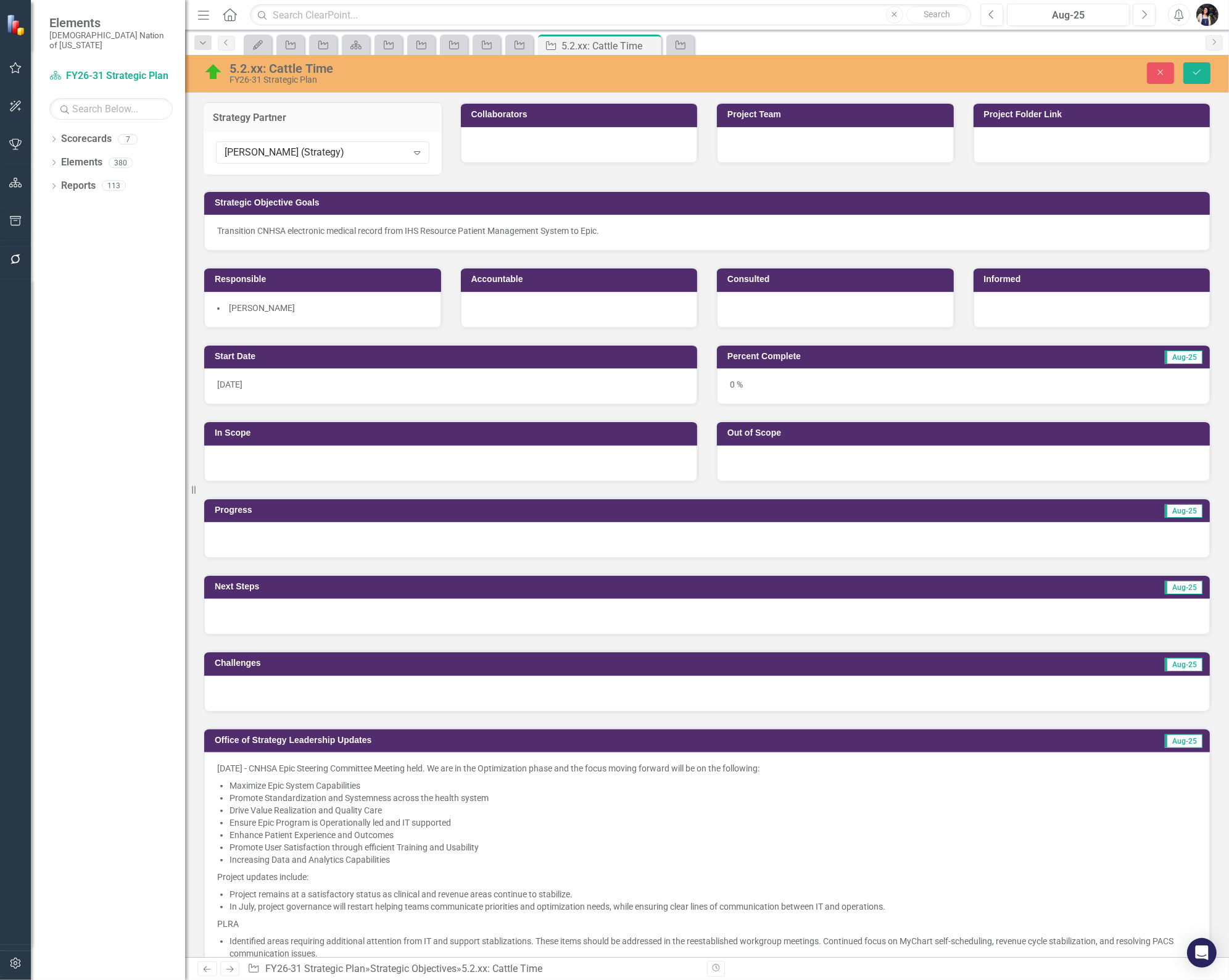
click at [325, 231] on div "Transition CNHSA electronic medical record from IHS Resource Patient Management…" at bounding box center [707, 231] width 980 height 12
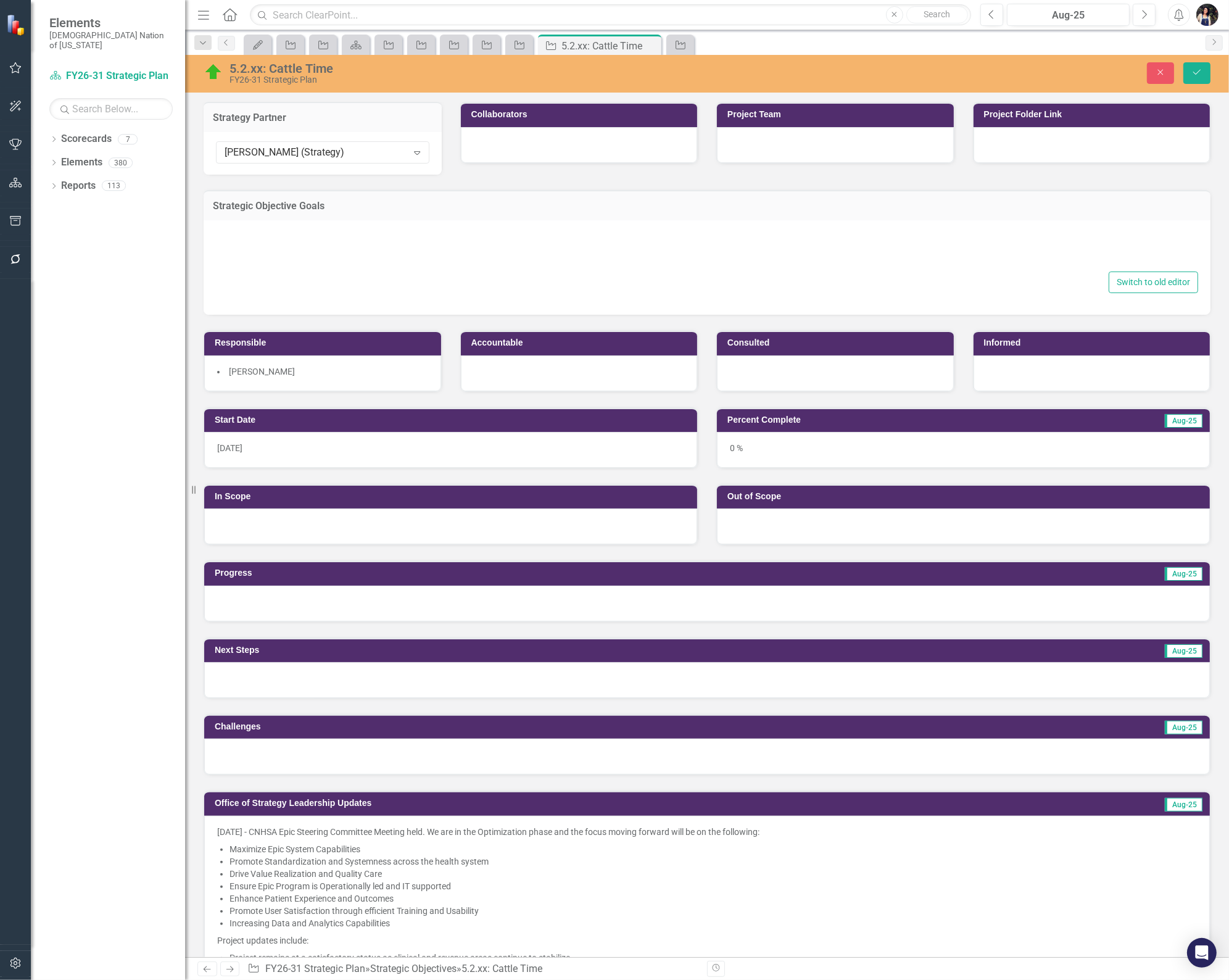
type textarea "<div> Transition CNHSA electronic medical record from IHS Resource Patient Mana…"
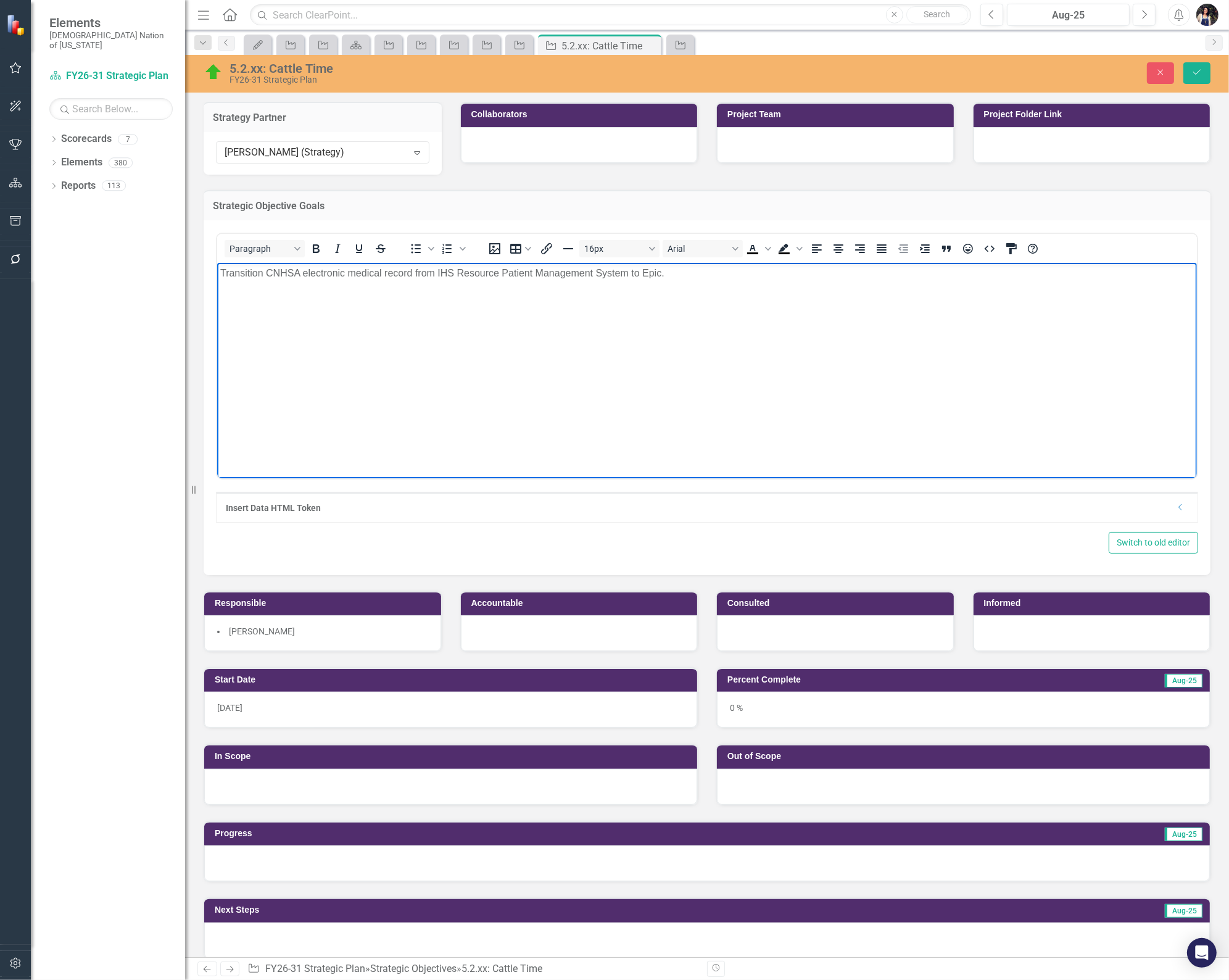
click at [434, 273] on div "Transition CNHSA electronic medical record from IHS Resource Patient Management…" at bounding box center [706, 272] width 974 height 15
paste body "To enrich screen reader interactions, please activate Accessibility in Grammarl…"
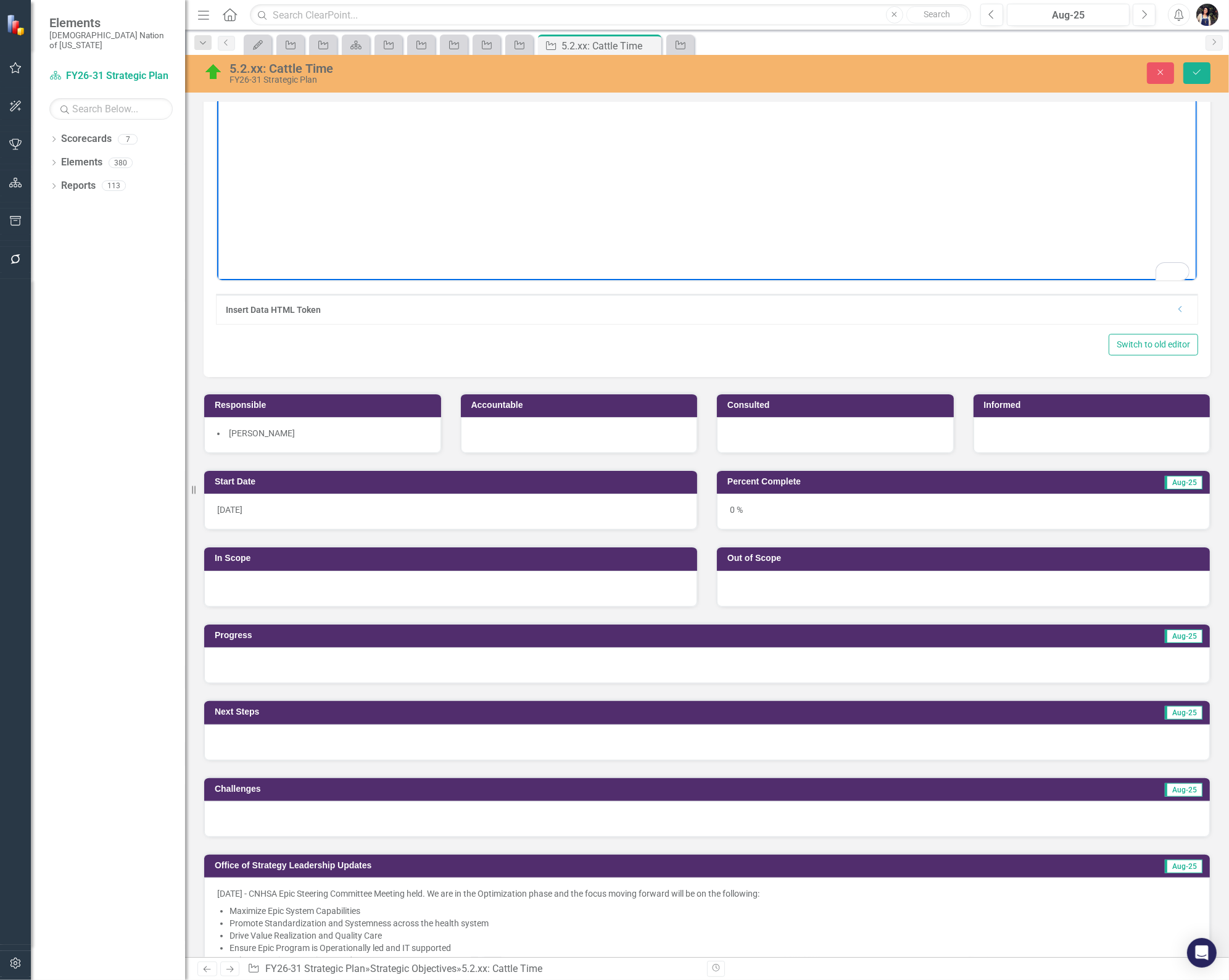
scroll to position [206, 0]
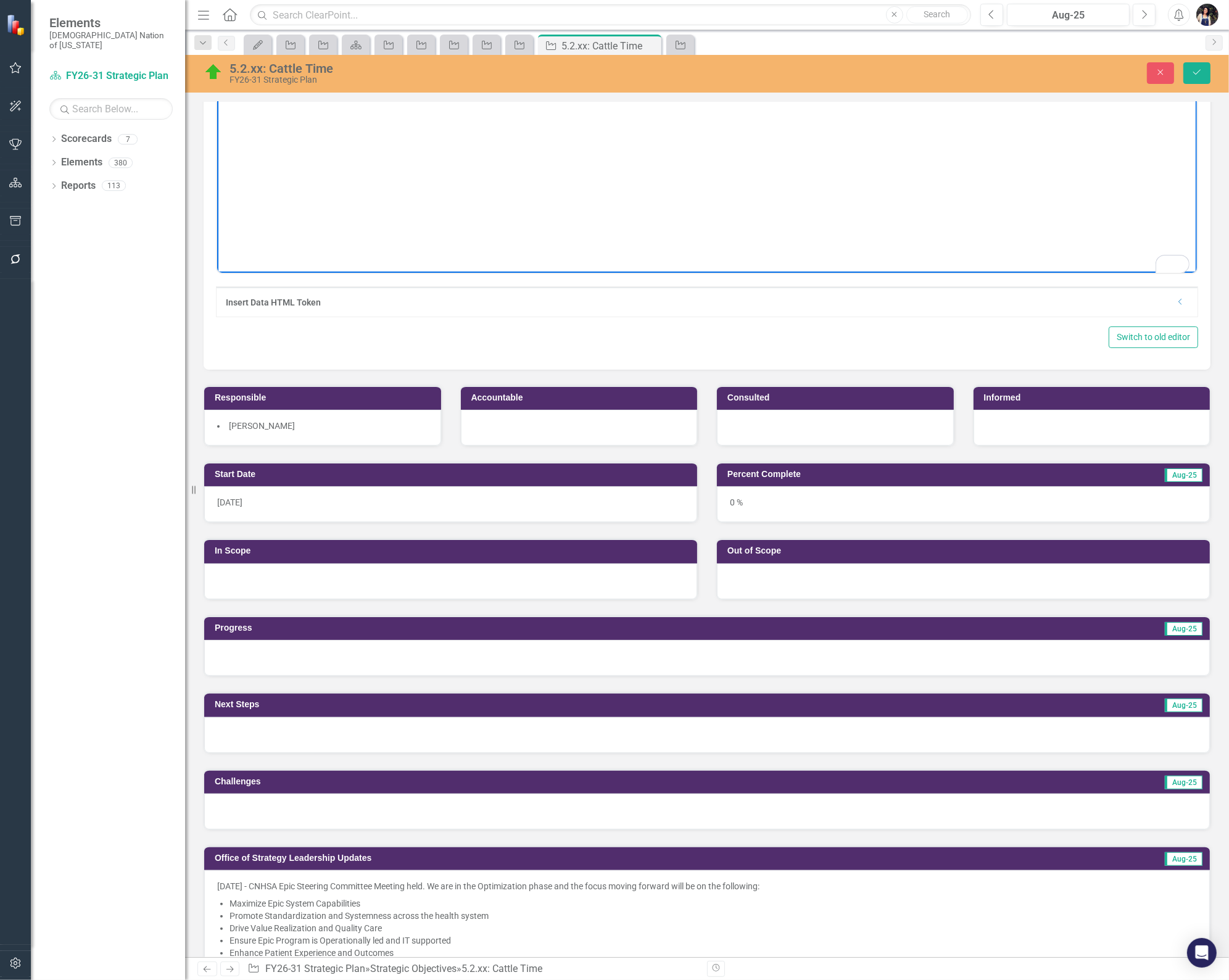
click at [285, 428] on li "Niki Haney" at bounding box center [323, 425] width 211 height 12
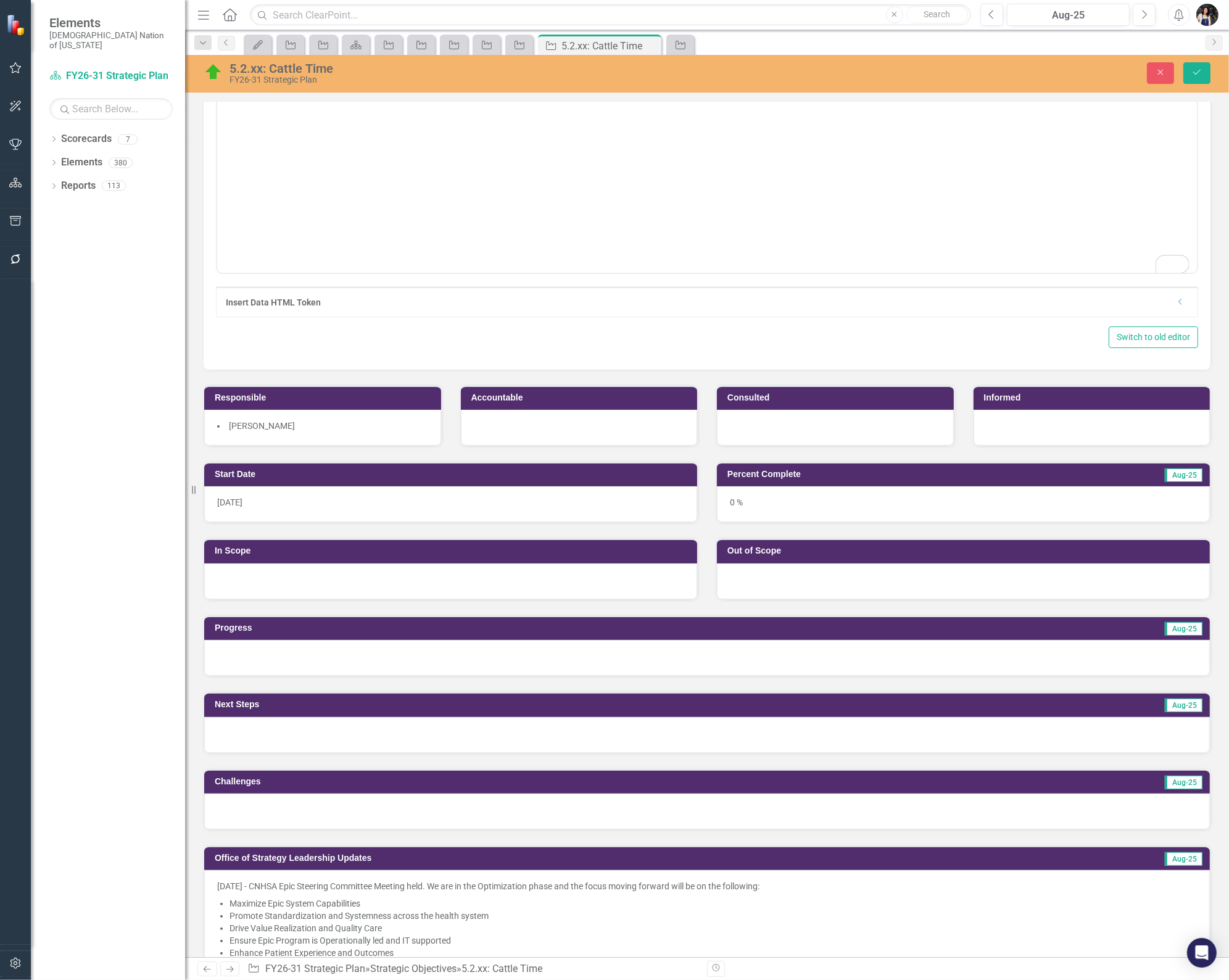
click at [285, 428] on li "Niki Haney" at bounding box center [323, 425] width 211 height 12
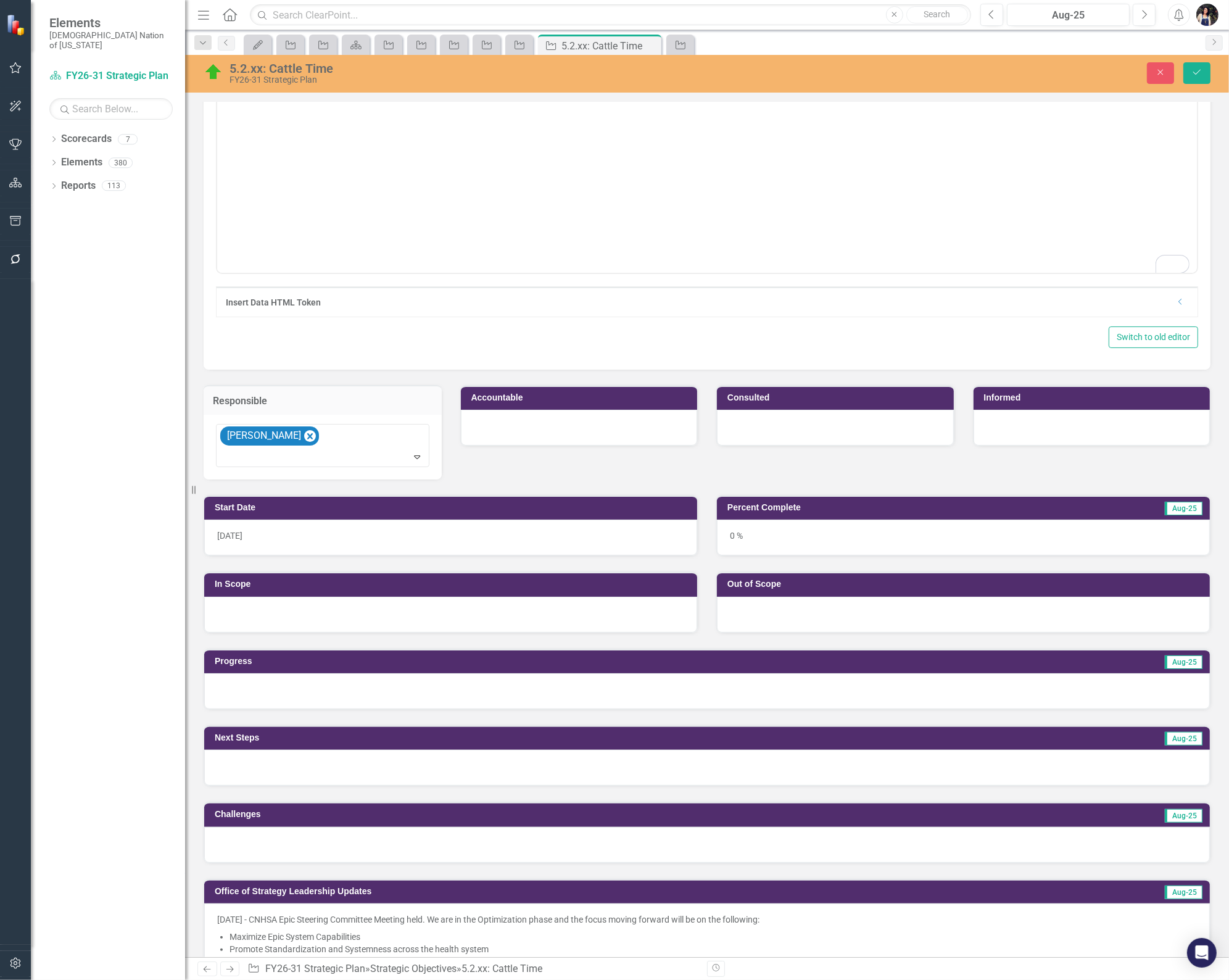
click at [304, 436] on icon "Remove Niki Haney" at bounding box center [310, 436] width 12 height 16
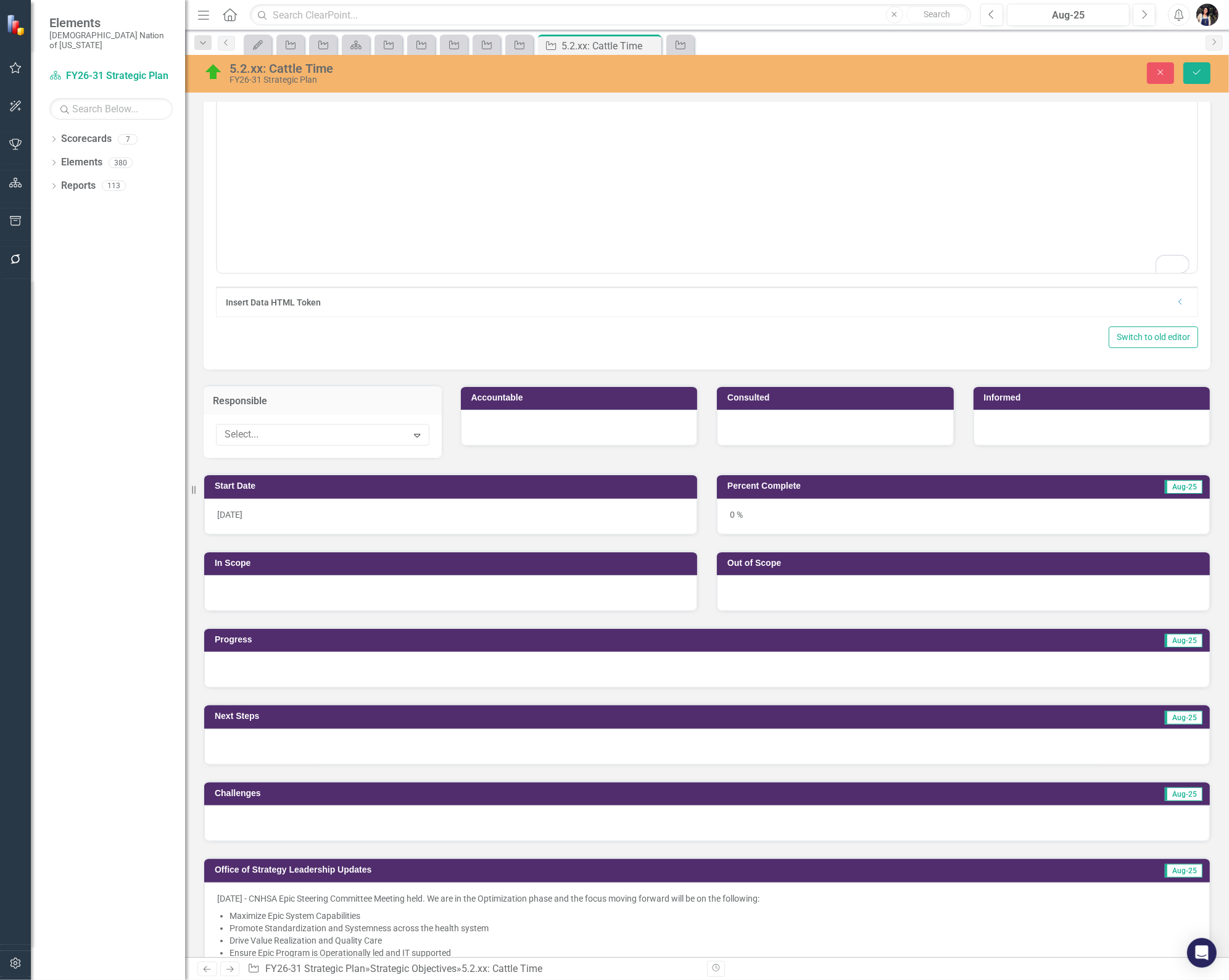
click at [287, 440] on div at bounding box center [313, 435] width 188 height 17
type input "evan"
click at [272, 457] on span "Evan Whitley" at bounding box center [303, 454] width 148 height 12
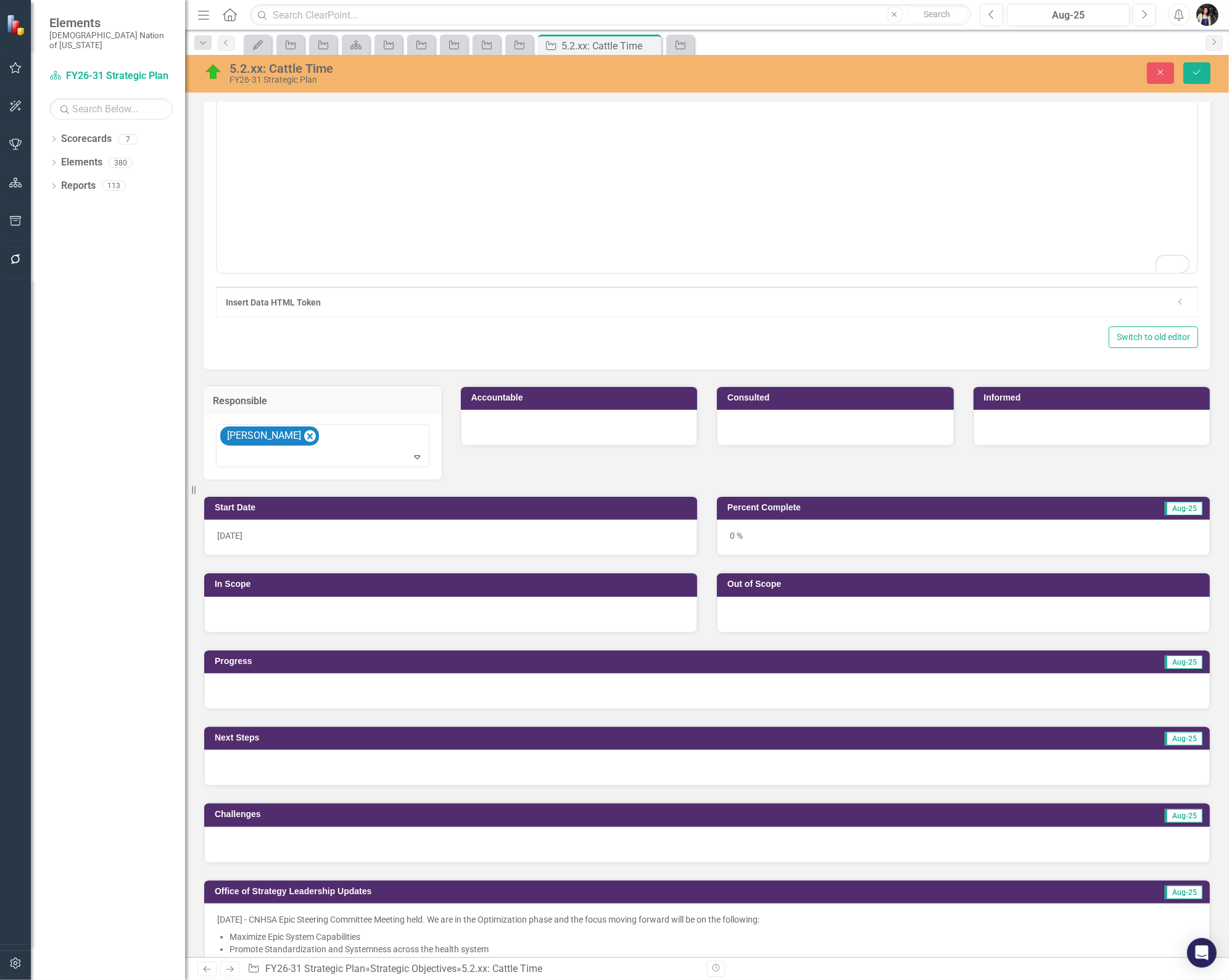
click at [280, 535] on div "10/1/24" at bounding box center [451, 537] width 493 height 36
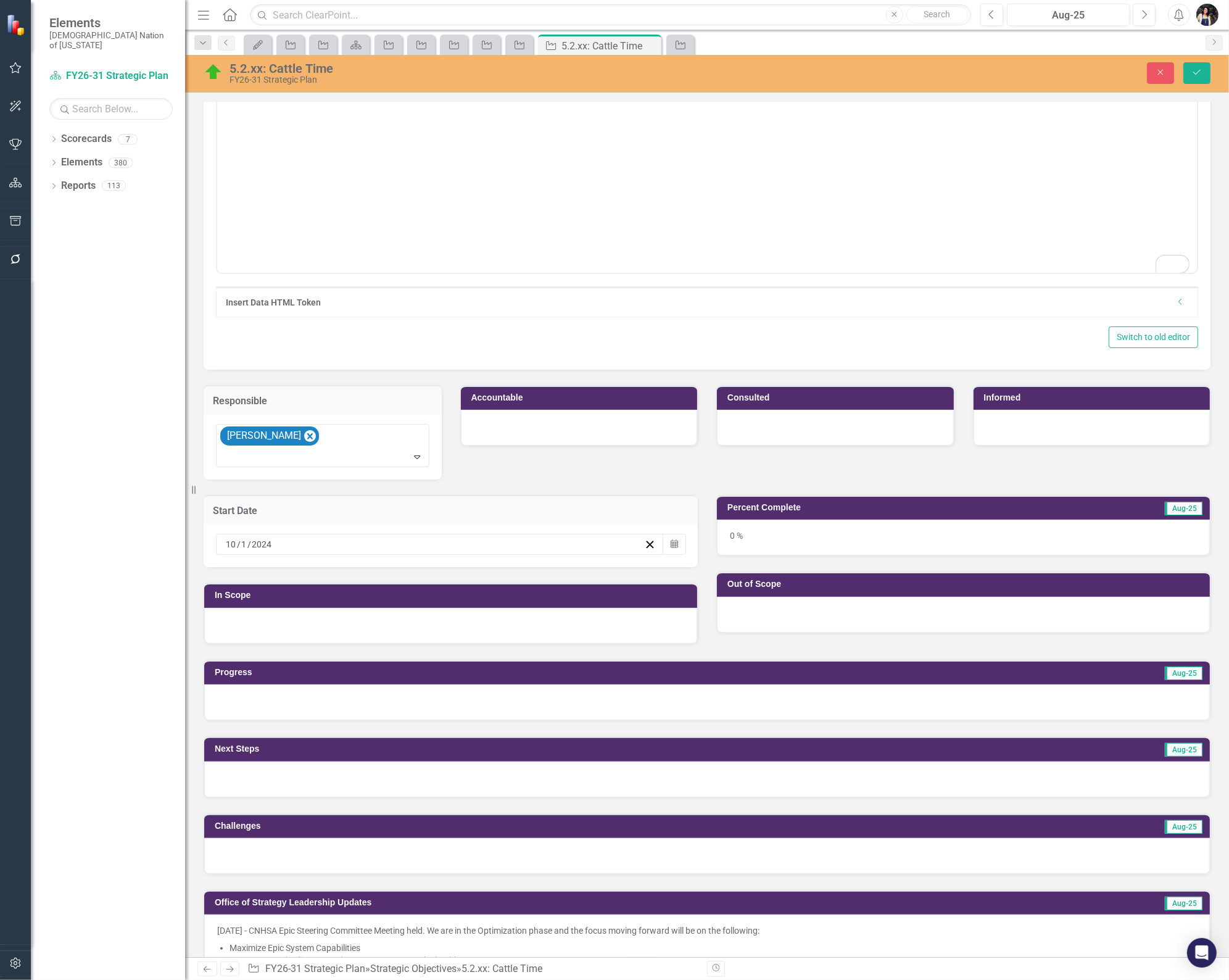
click at [664, 547] on button "Calendar" at bounding box center [675, 544] width 23 height 21
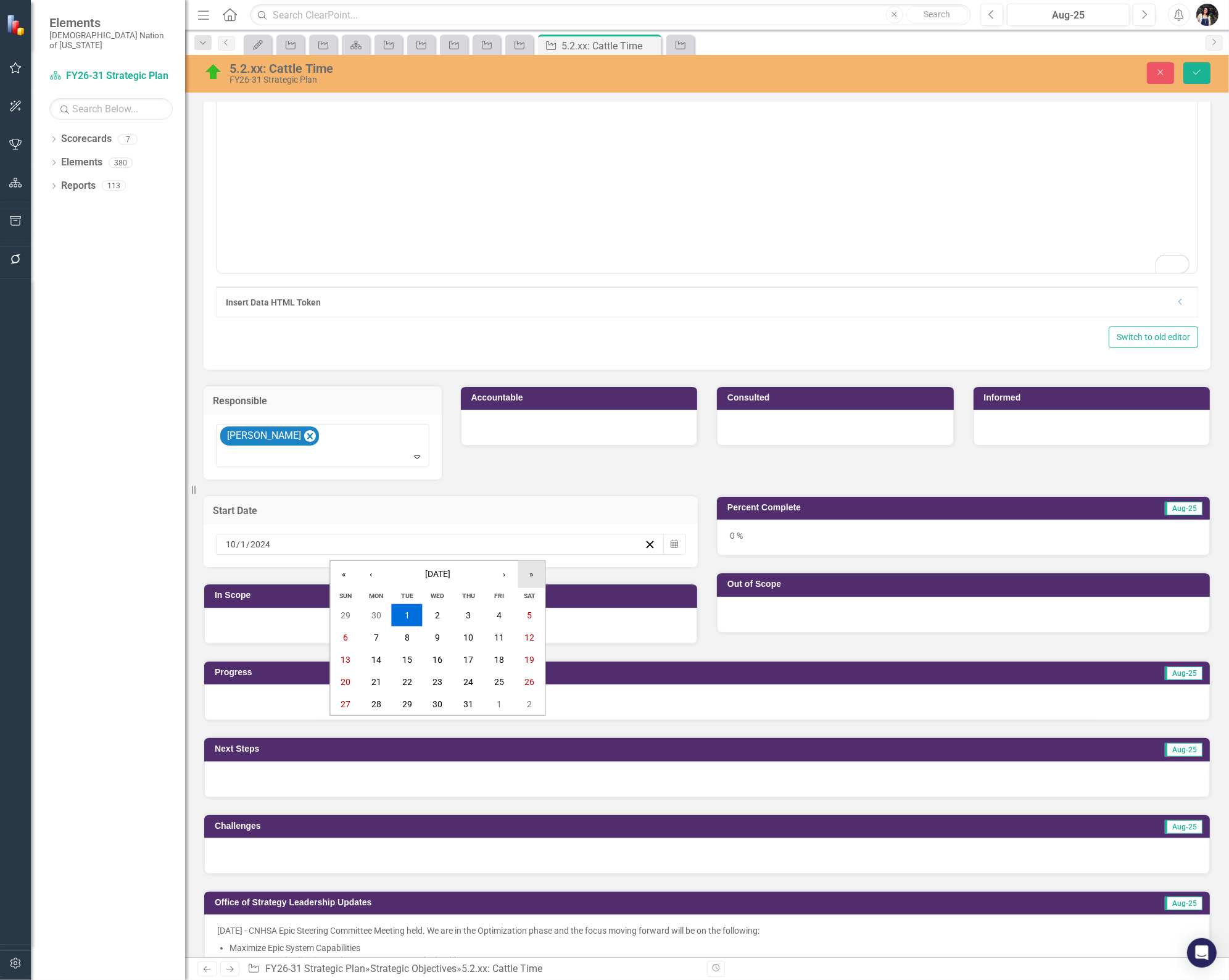
click at [531, 578] on button "»" at bounding box center [531, 574] width 27 height 27
click at [371, 575] on button "‹" at bounding box center [371, 574] width 27 height 27
click at [376, 577] on button "‹" at bounding box center [371, 574] width 27 height 27
click at [383, 659] on button "14" at bounding box center [376, 660] width 31 height 22
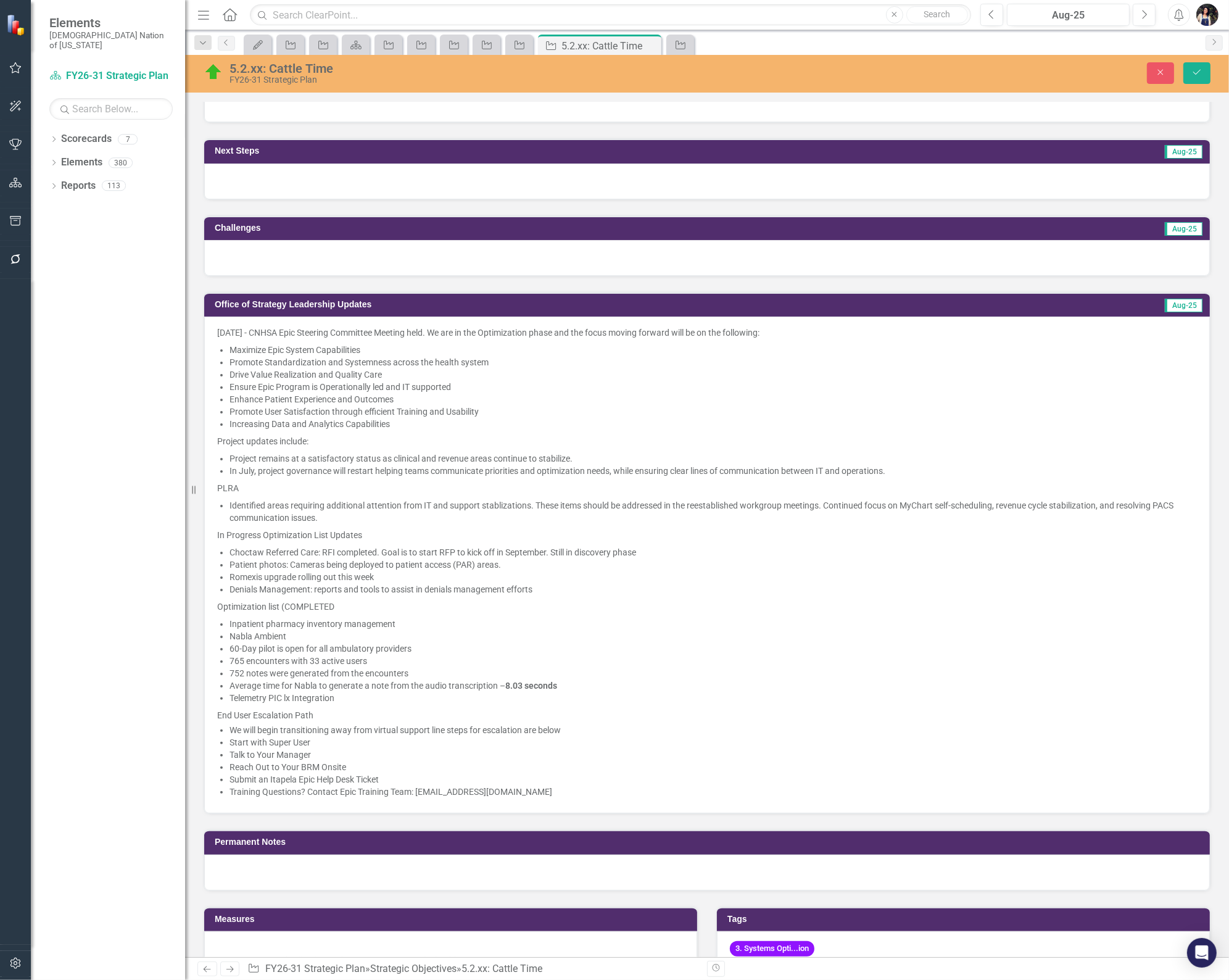
scroll to position [822, 0]
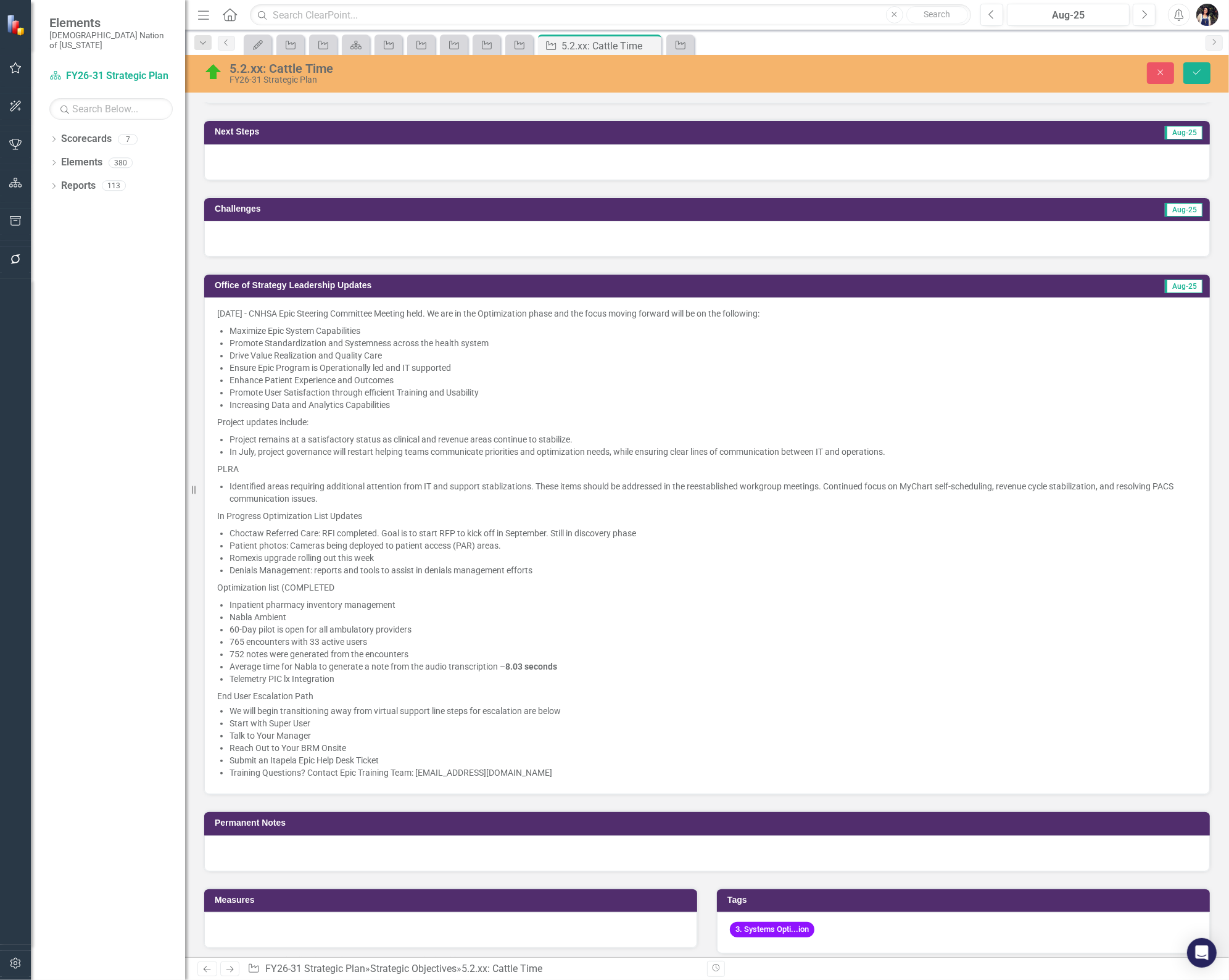
click at [643, 579] on p "Optimization list (COMPLETED" at bounding box center [707, 587] width 980 height 18
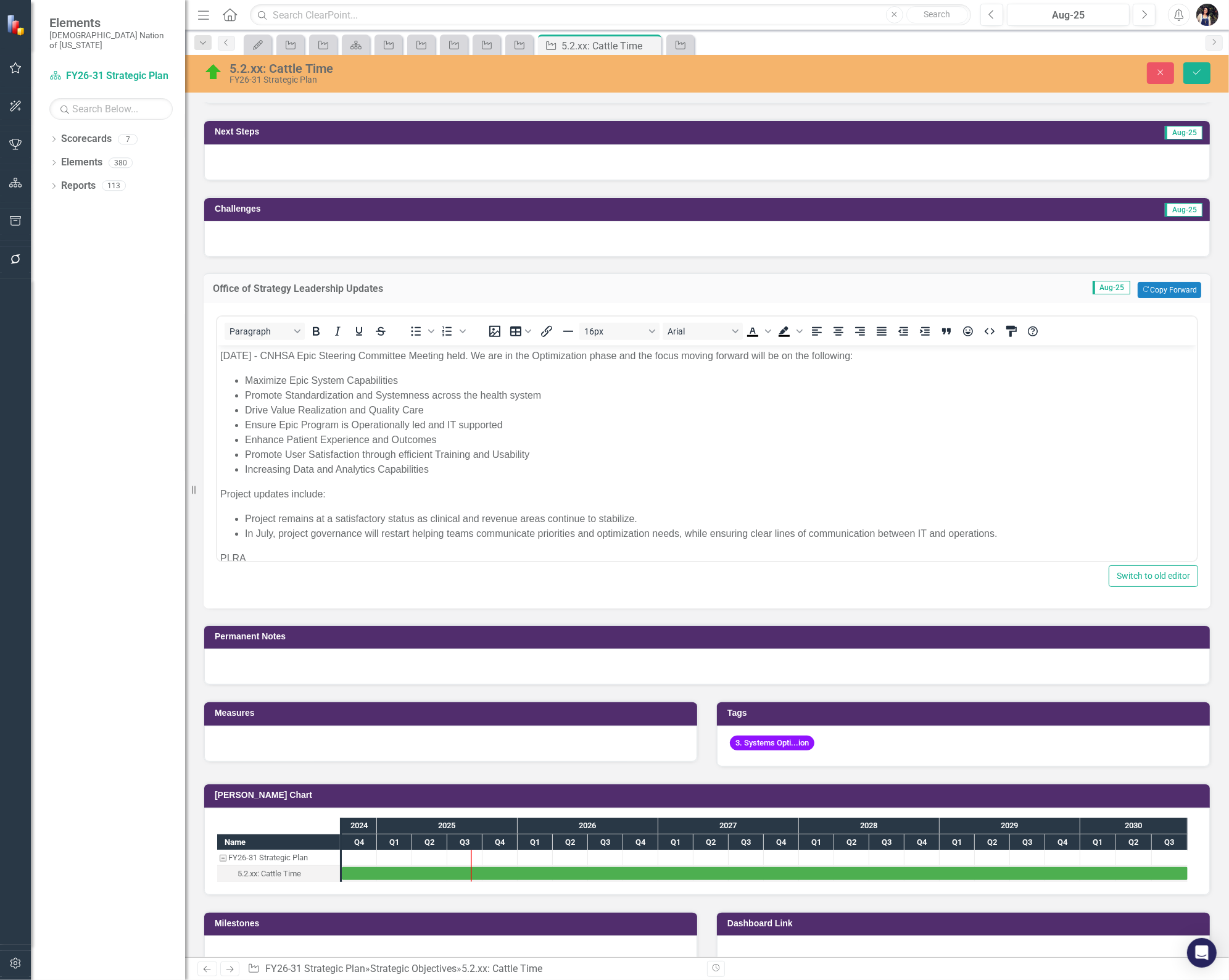
scroll to position [0, 0]
click at [432, 462] on li "Increasing Data and Analytics Capabilities" at bounding box center [718, 469] width 949 height 15
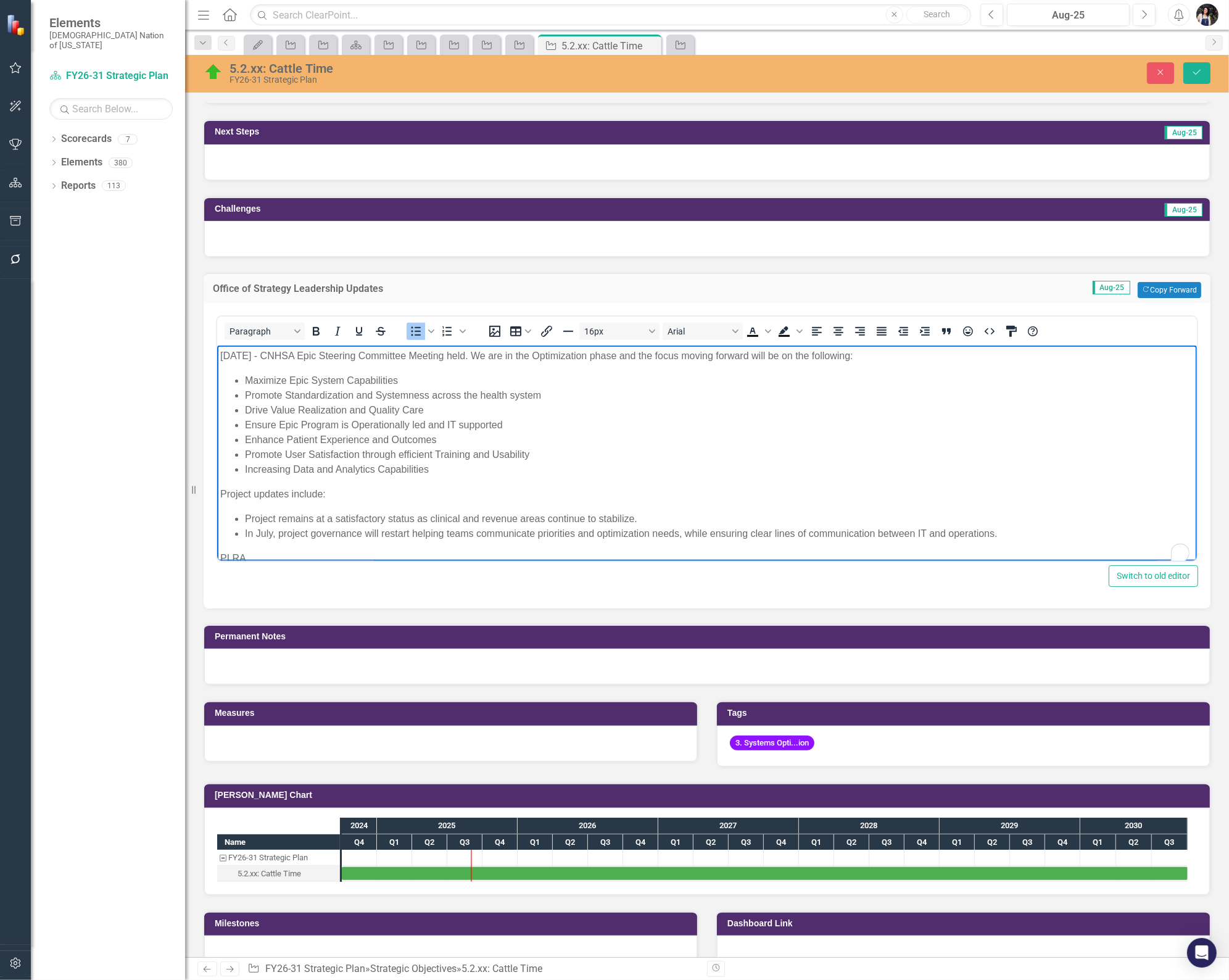
click at [432, 462] on li "Increasing Data and Analytics Capabilities" at bounding box center [718, 469] width 949 height 15
click at [353, 546] on body "8/6/25 - CNHSA Epic Steering Committee Meeting held. We are in the Optimization…" at bounding box center [707, 660] width 980 height 628
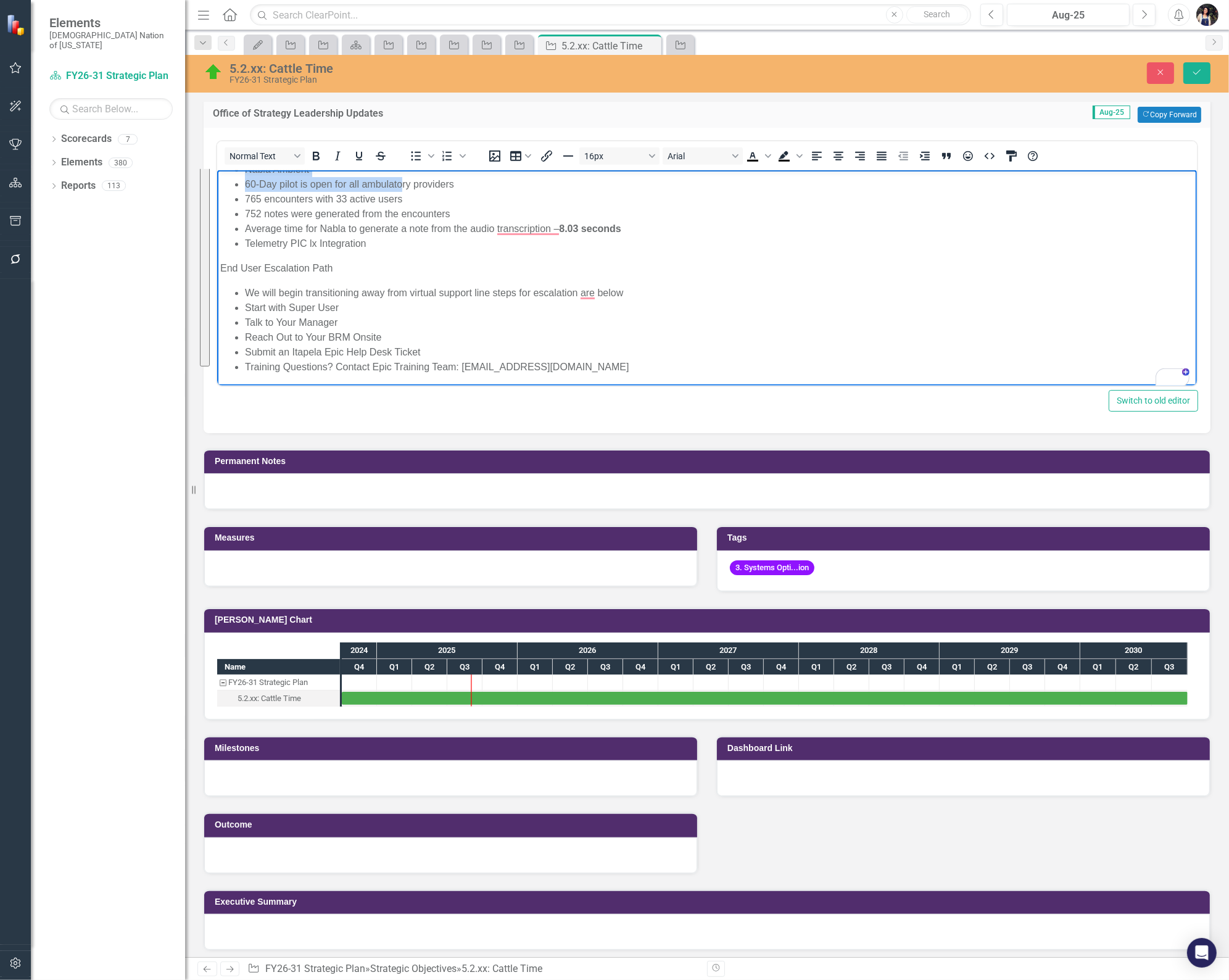
drag, startPoint x: 219, startPoint y: 183, endPoint x: 834, endPoint y: 555, distance: 718.8
click at [617, 387] on html "8/6/25 - CNHSA Epic Steering Committee Meeting held. We are in the Optimization…" at bounding box center [707, 73] width 980 height 628
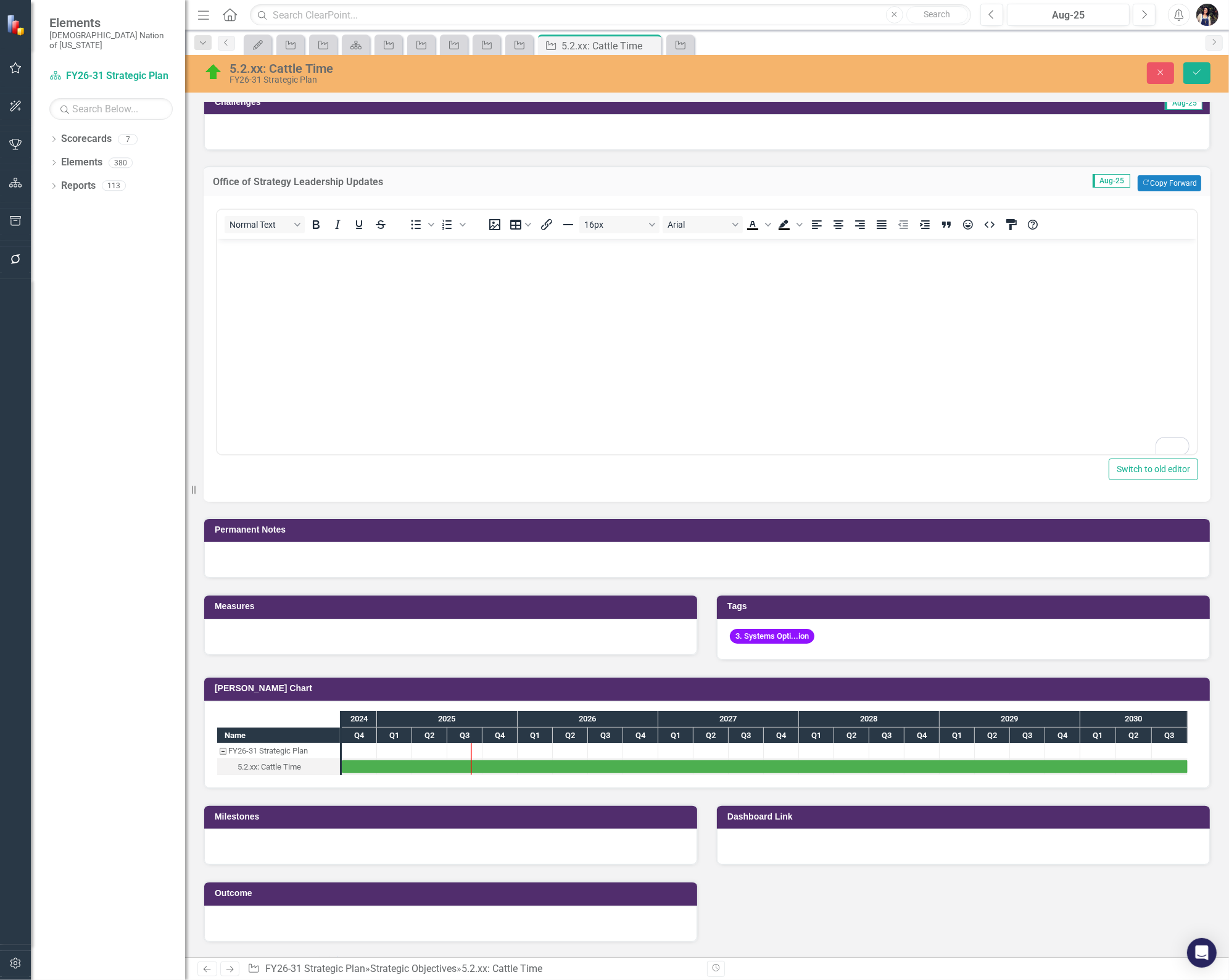
click at [831, 627] on div "3. Systems Opti...ion" at bounding box center [963, 639] width 493 height 41
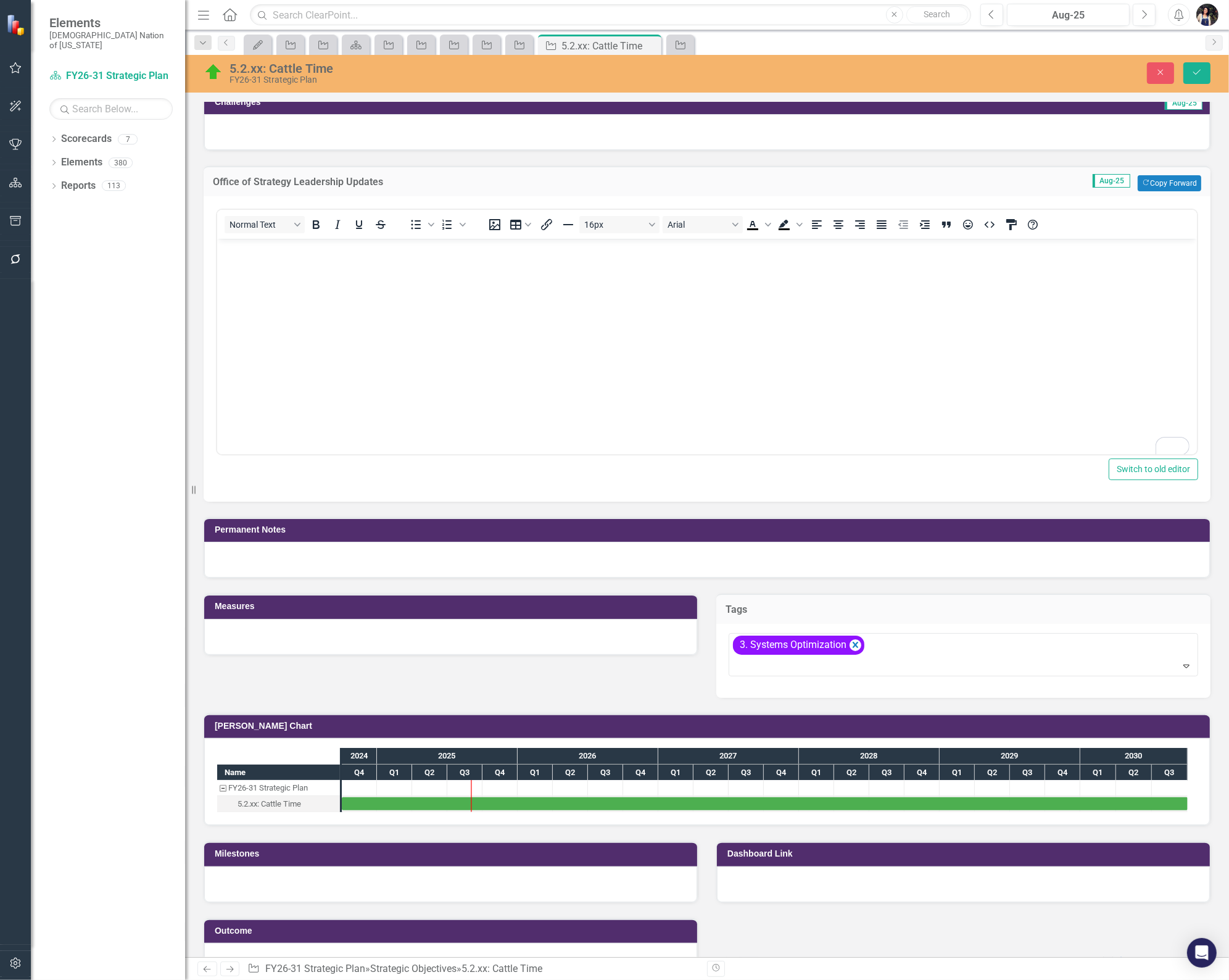
click at [853, 641] on icon "Remove [object Object]" at bounding box center [855, 644] width 6 height 6
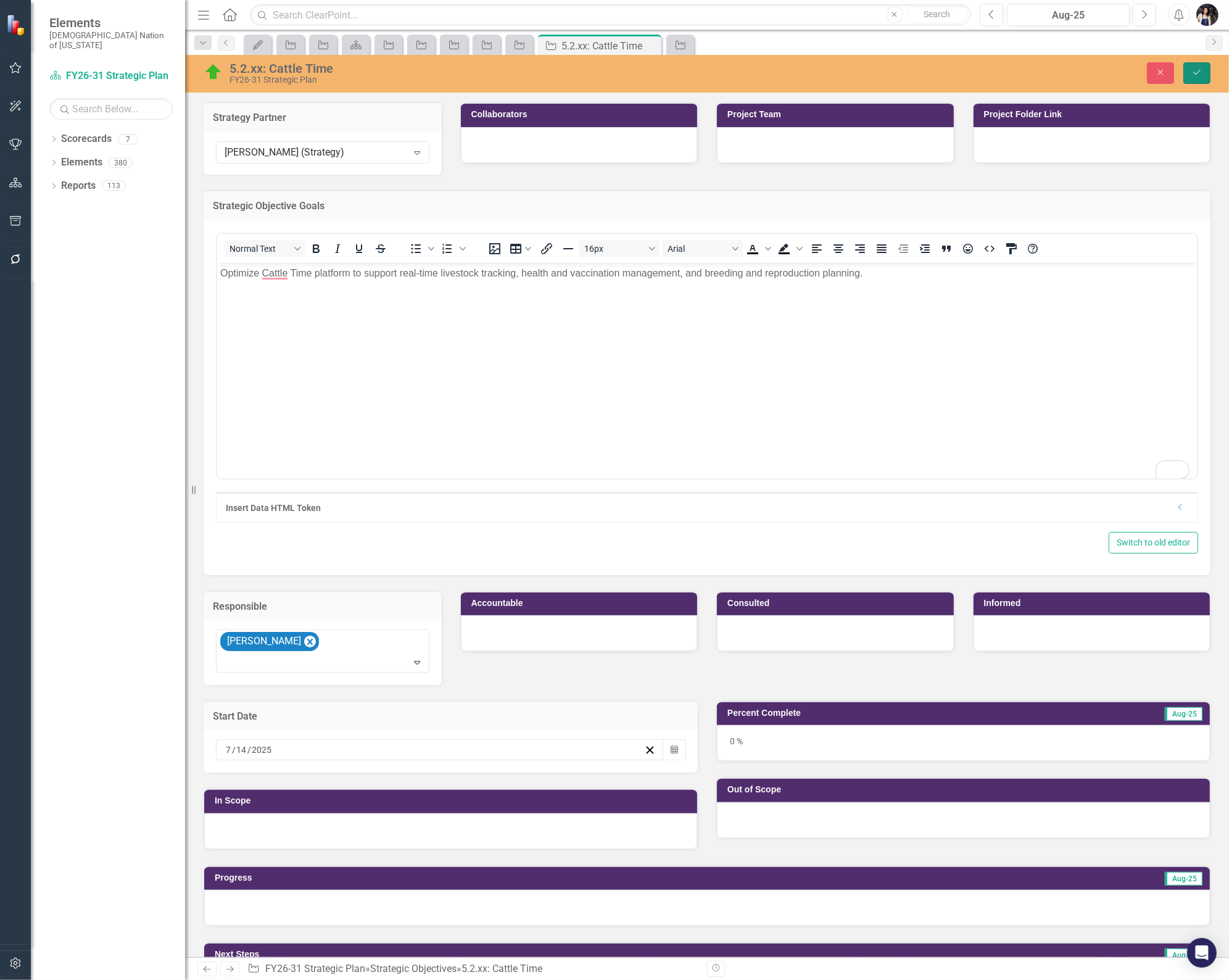
click at [1202, 76] on button "Save" at bounding box center [1197, 73] width 27 height 21
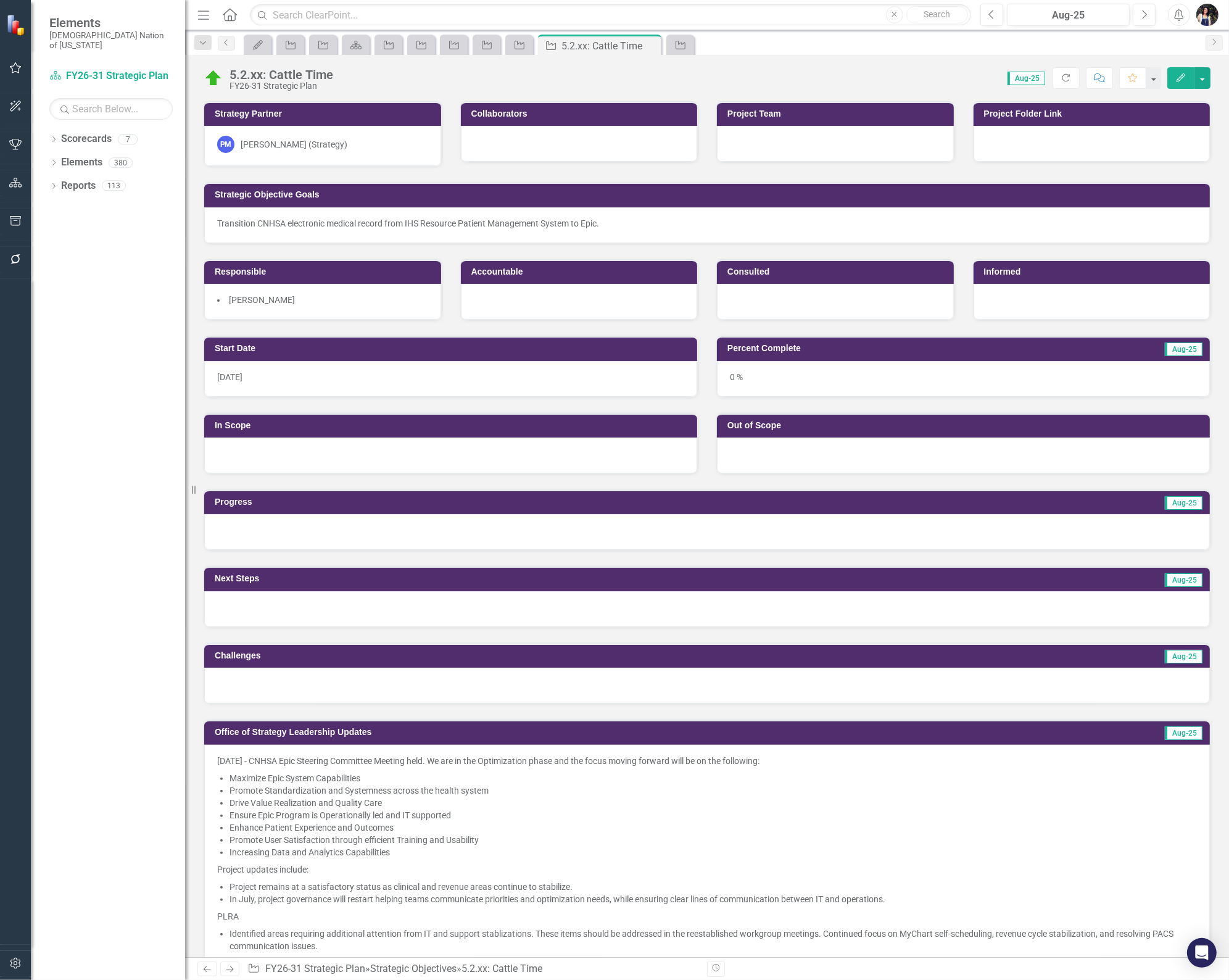
click at [1177, 76] on icon "Edit" at bounding box center [1181, 77] width 11 height 8
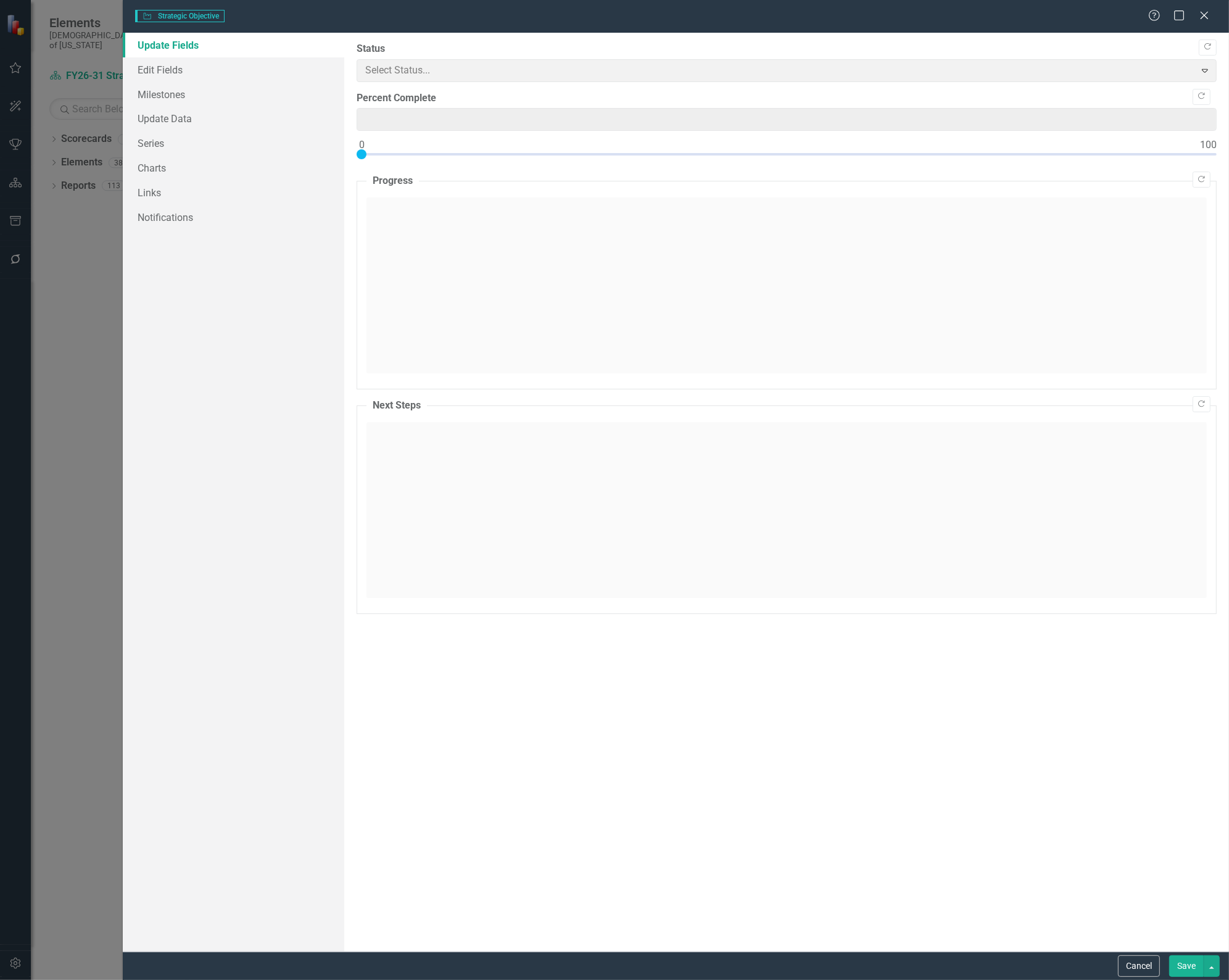
type input "0"
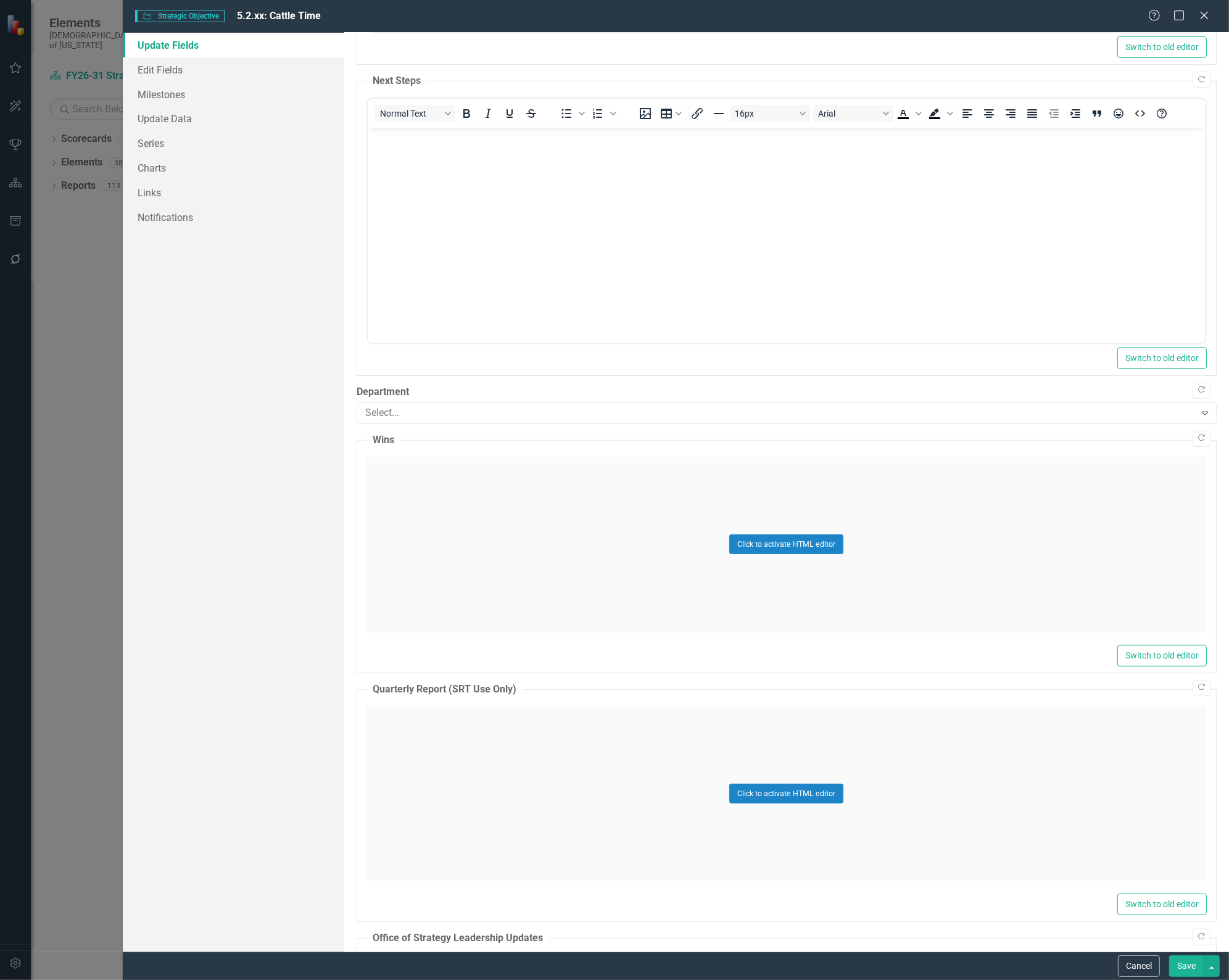
click at [433, 417] on div at bounding box center [778, 413] width 835 height 17
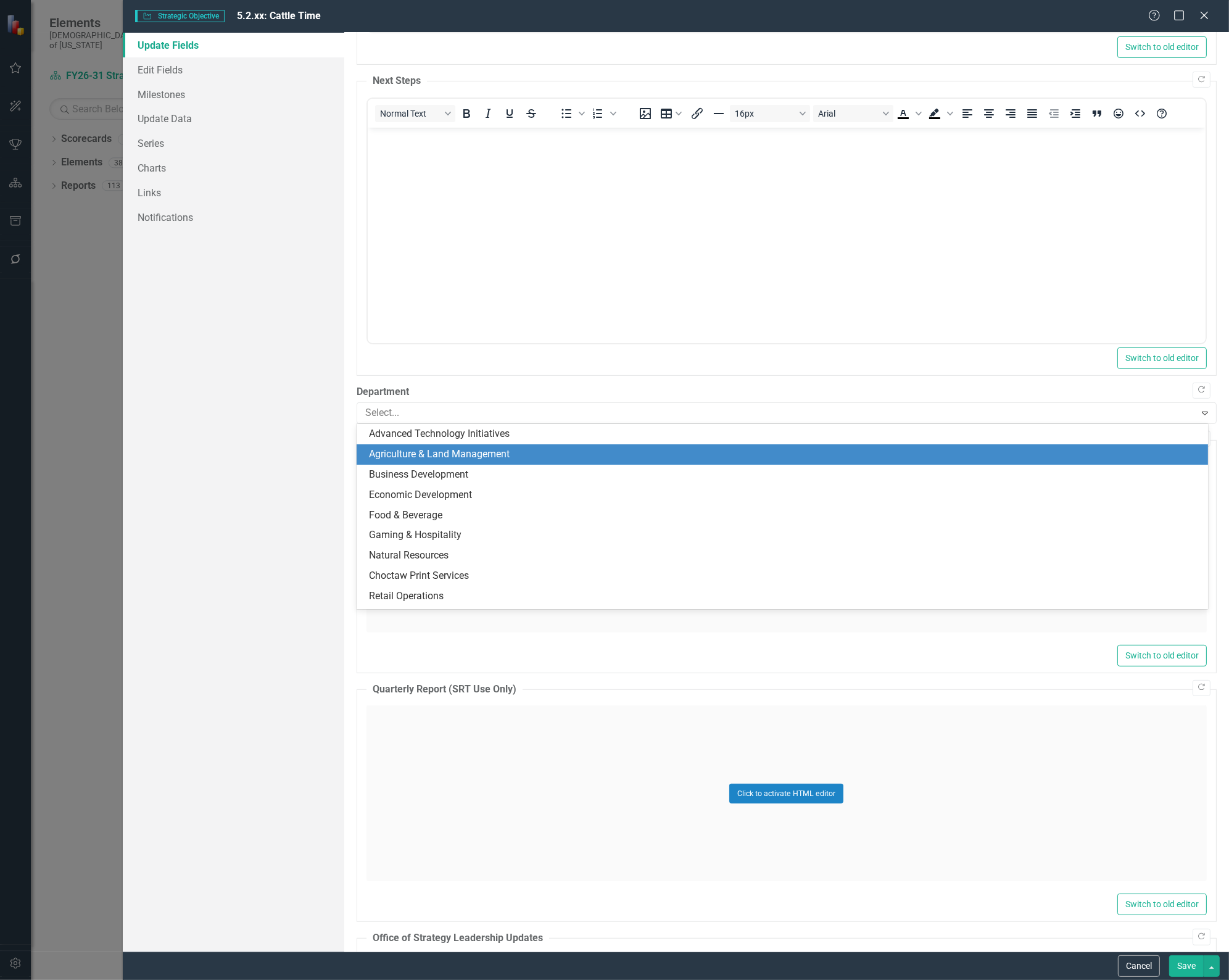
click at [434, 457] on div "Agriculture & Land Management" at bounding box center [785, 455] width 832 height 14
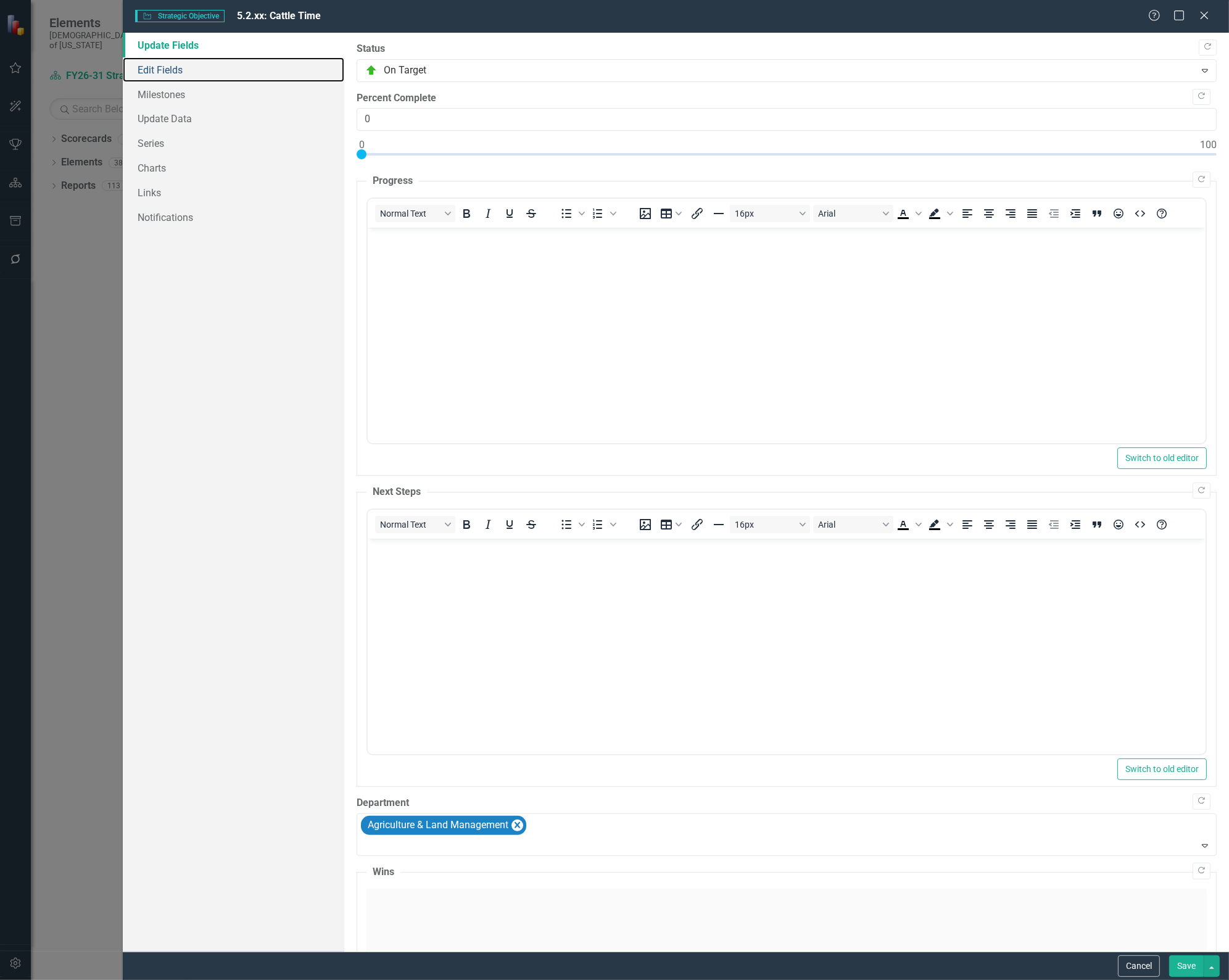
click at [167, 75] on link "Edit Fields" at bounding box center [234, 70] width 221 height 25
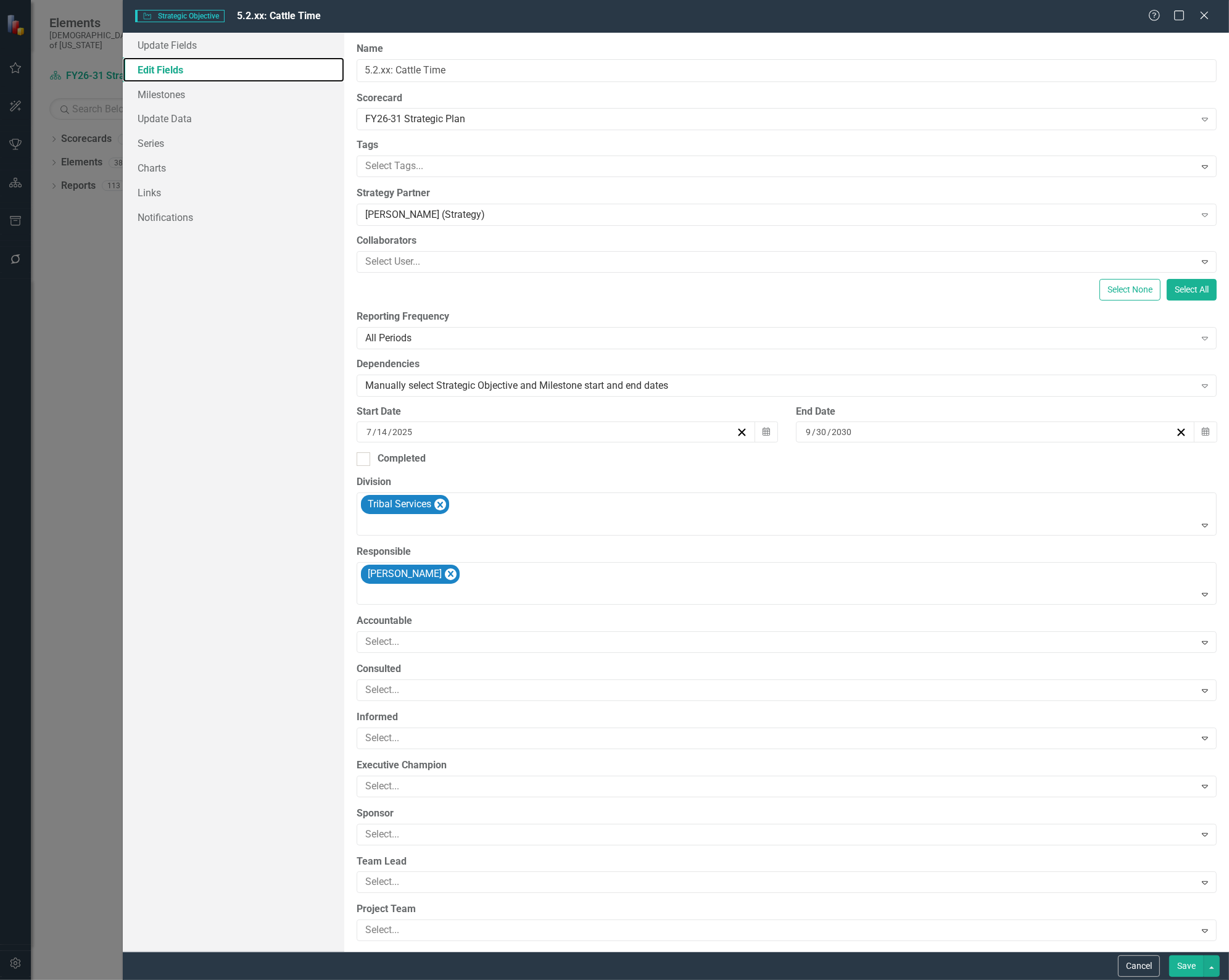
click at [440, 509] on icon "Remove Tribal Services" at bounding box center [440, 505] width 12 height 16
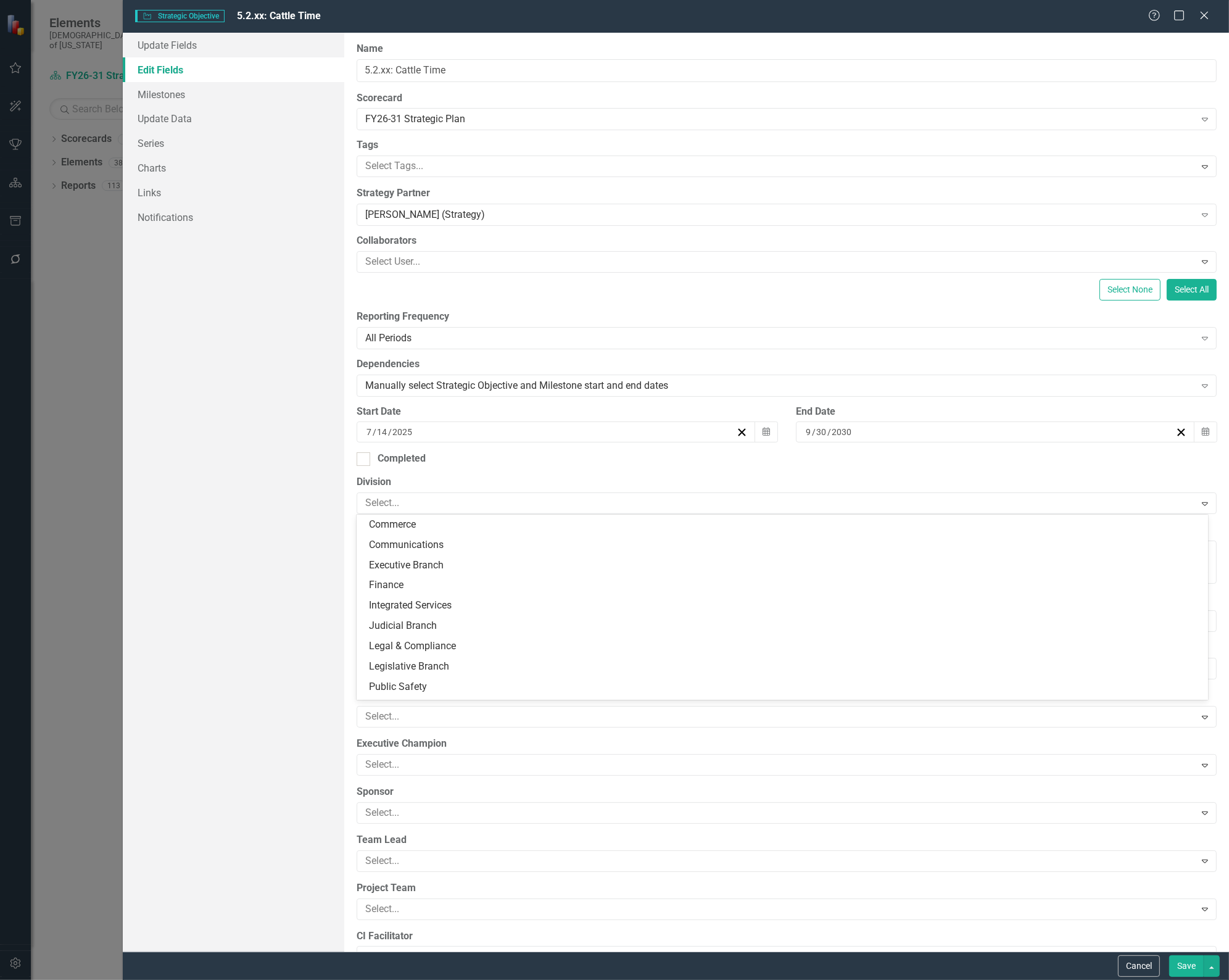
click at [440, 509] on div at bounding box center [778, 503] width 835 height 17
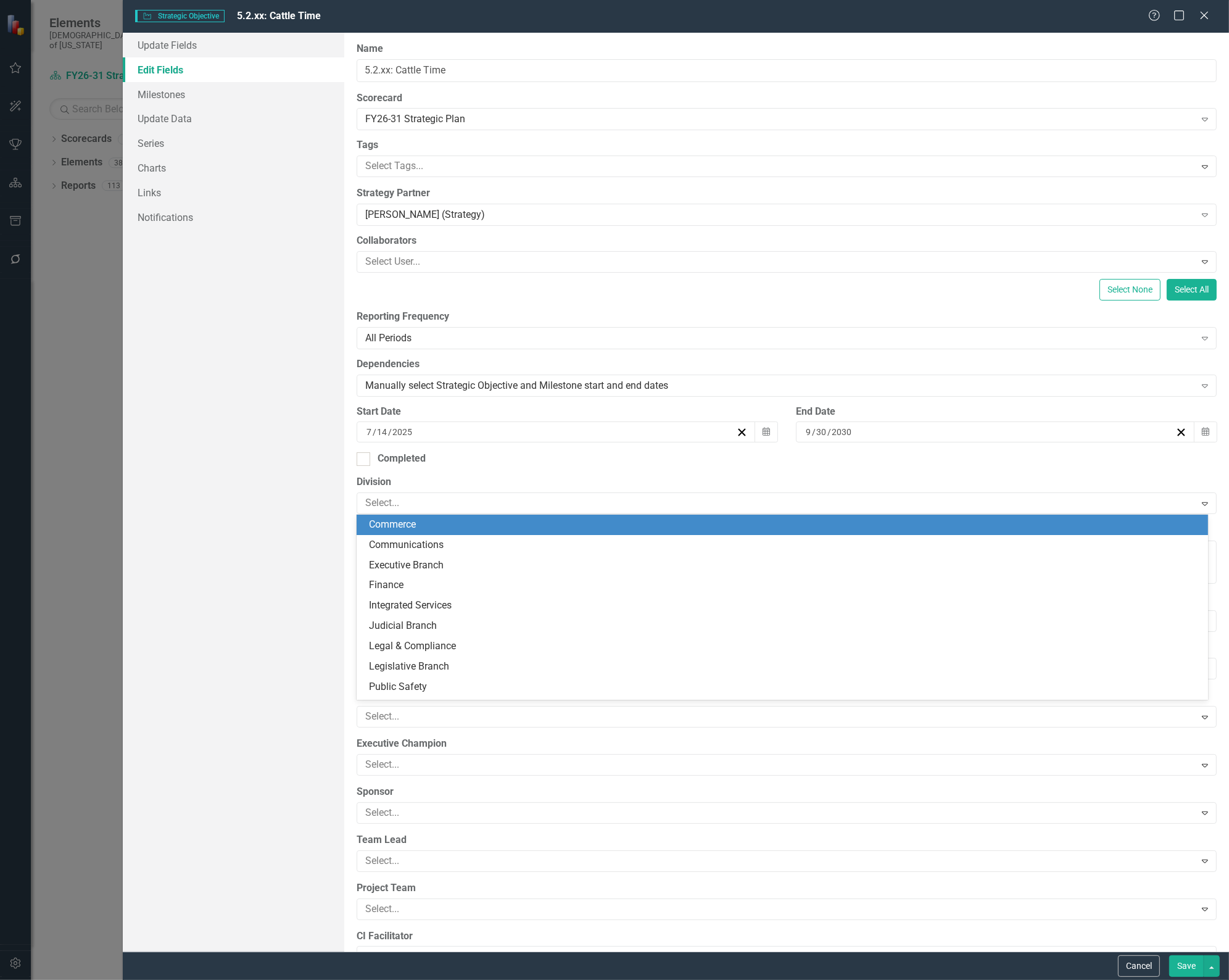
click at [441, 525] on div "Commerce" at bounding box center [785, 525] width 832 height 14
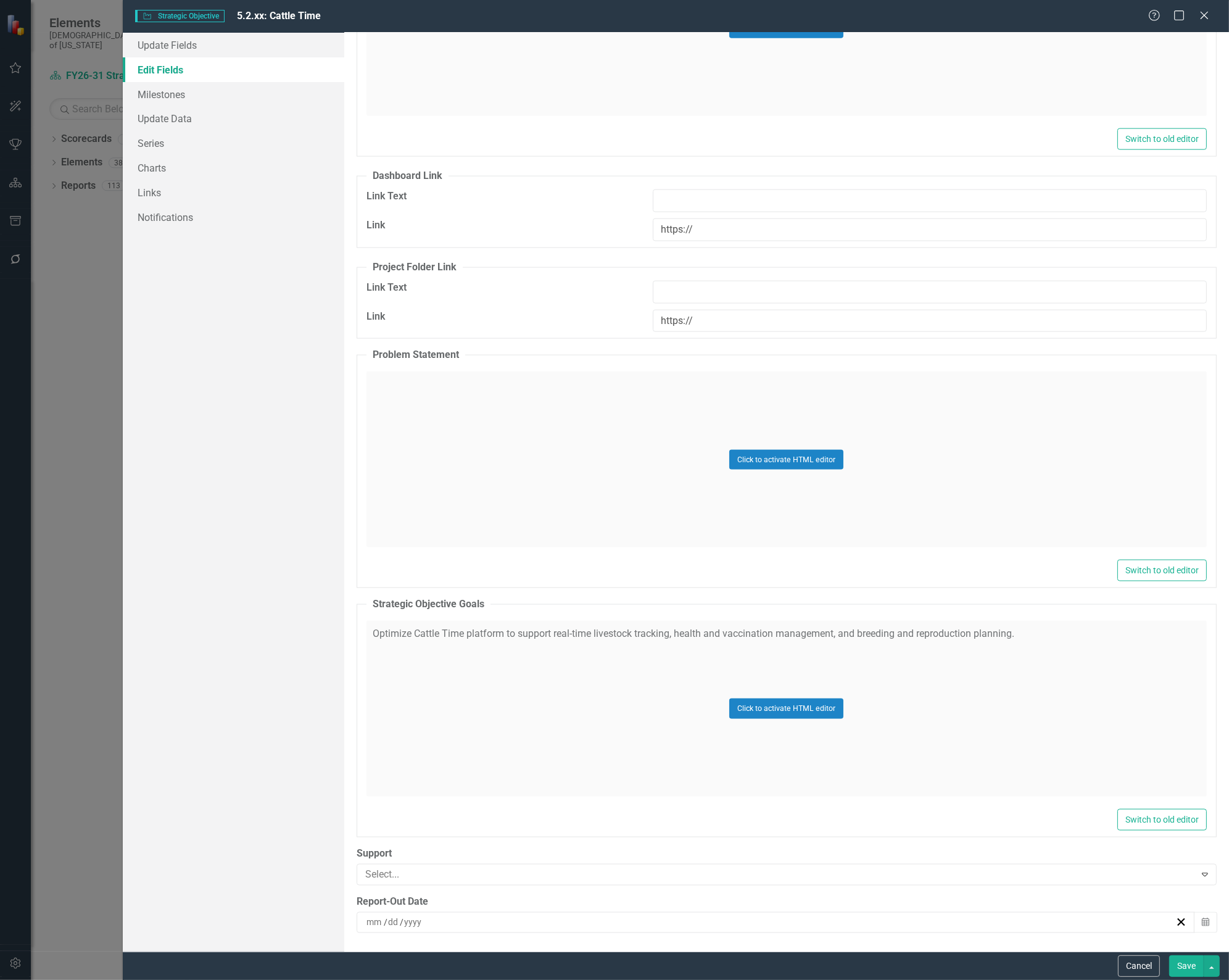
click at [1194, 972] on button "Save" at bounding box center [1186, 966] width 35 height 21
